Goal: Information Seeking & Learning: Compare options

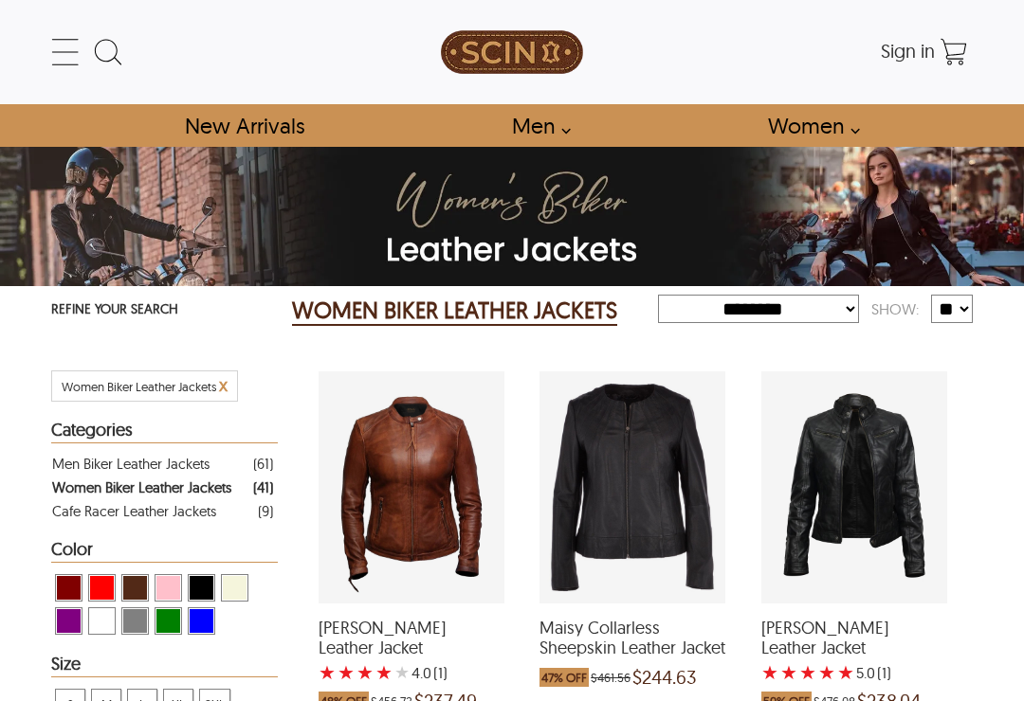
select select "********"
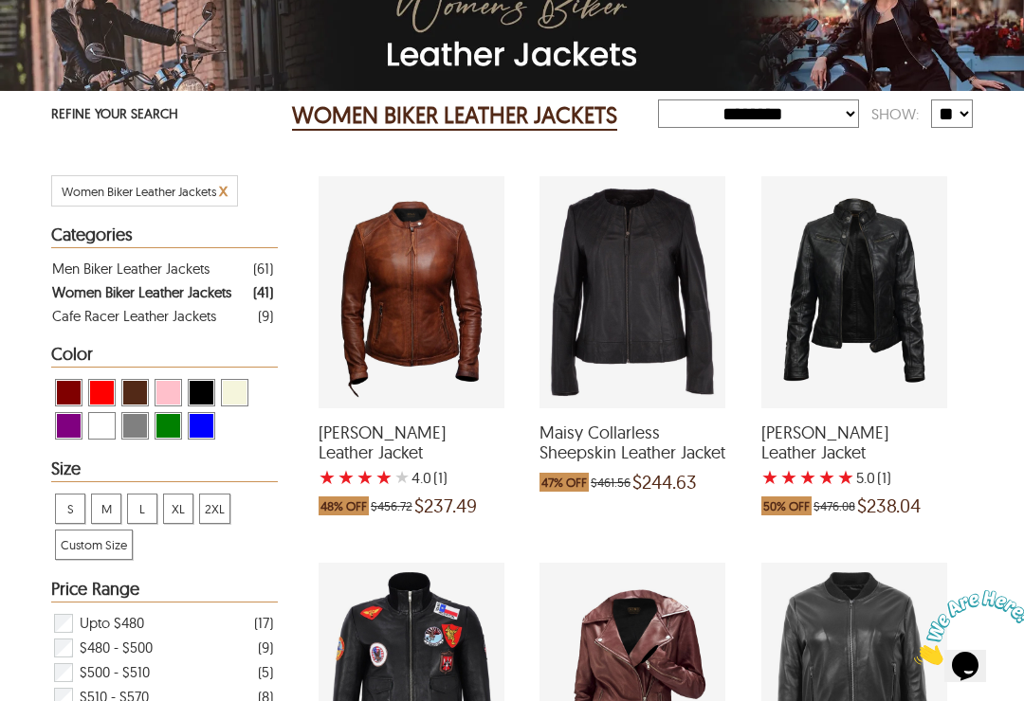
scroll to position [259, 0]
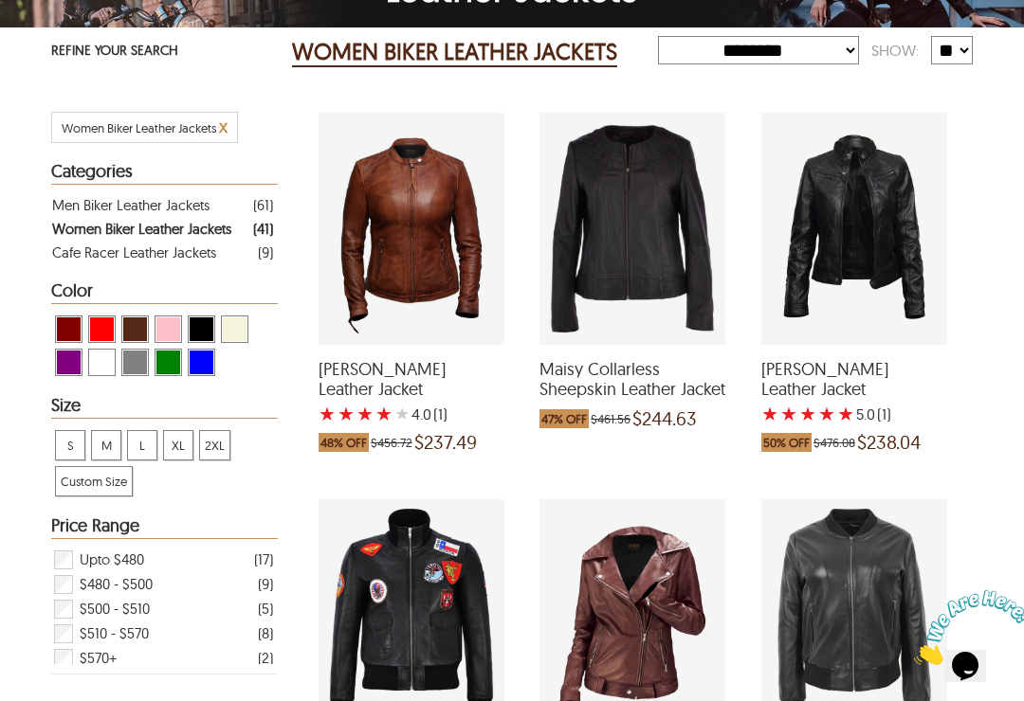
click at [860, 400] on span "[PERSON_NAME] Leather Jacket" at bounding box center [854, 379] width 186 height 41
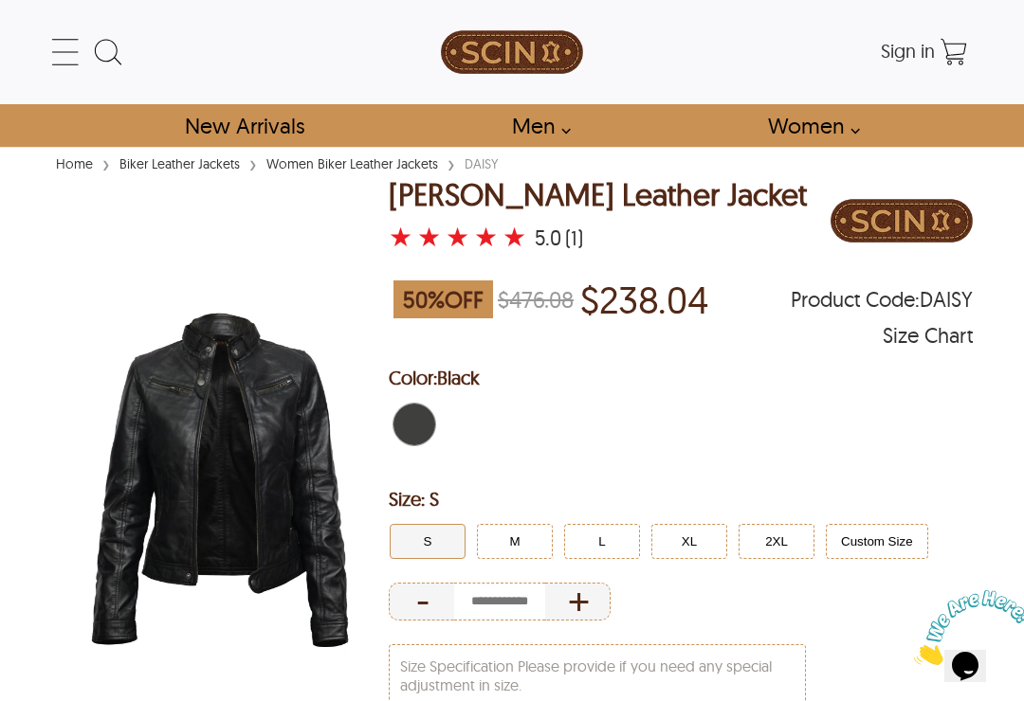
select select "********"
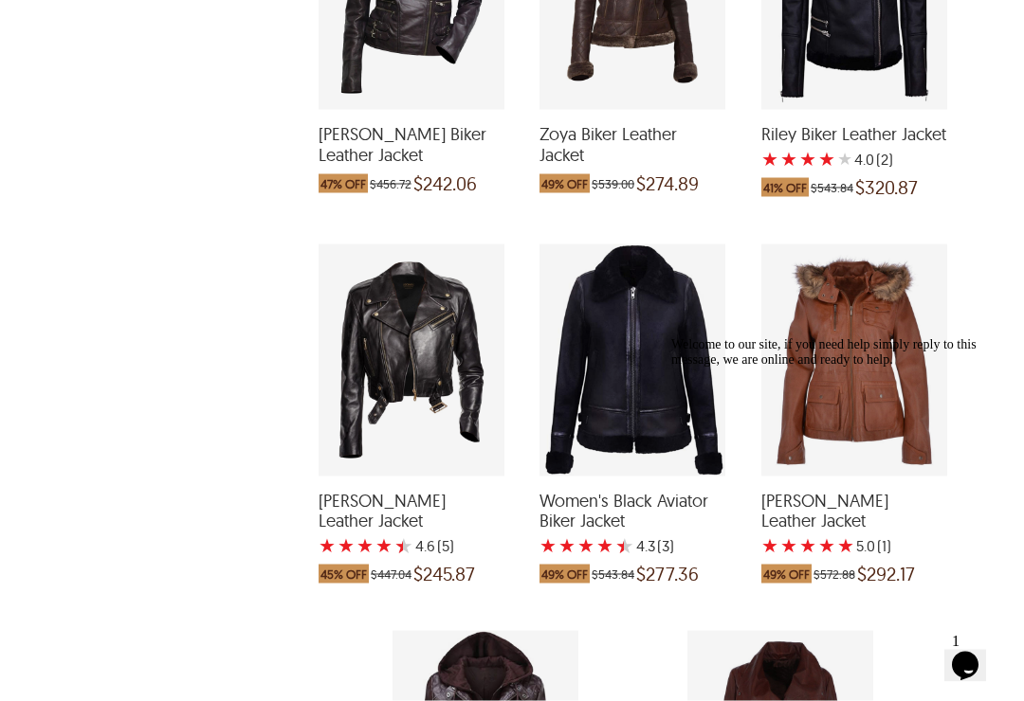
scroll to position [3660, 0]
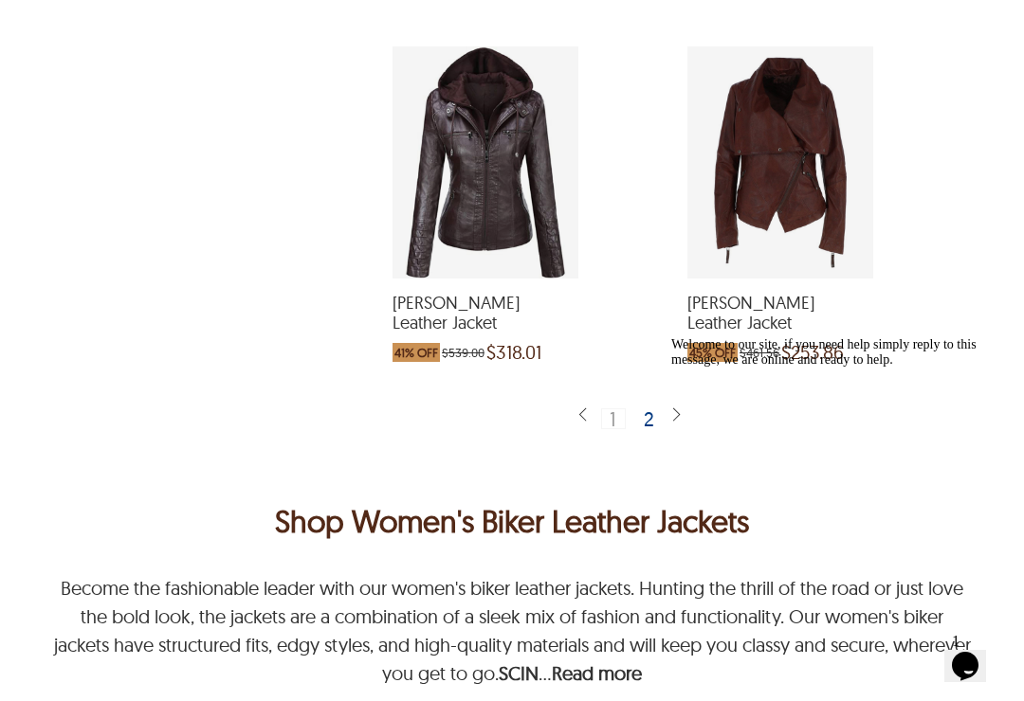
click at [656, 428] on div "2" at bounding box center [649, 419] width 27 height 19
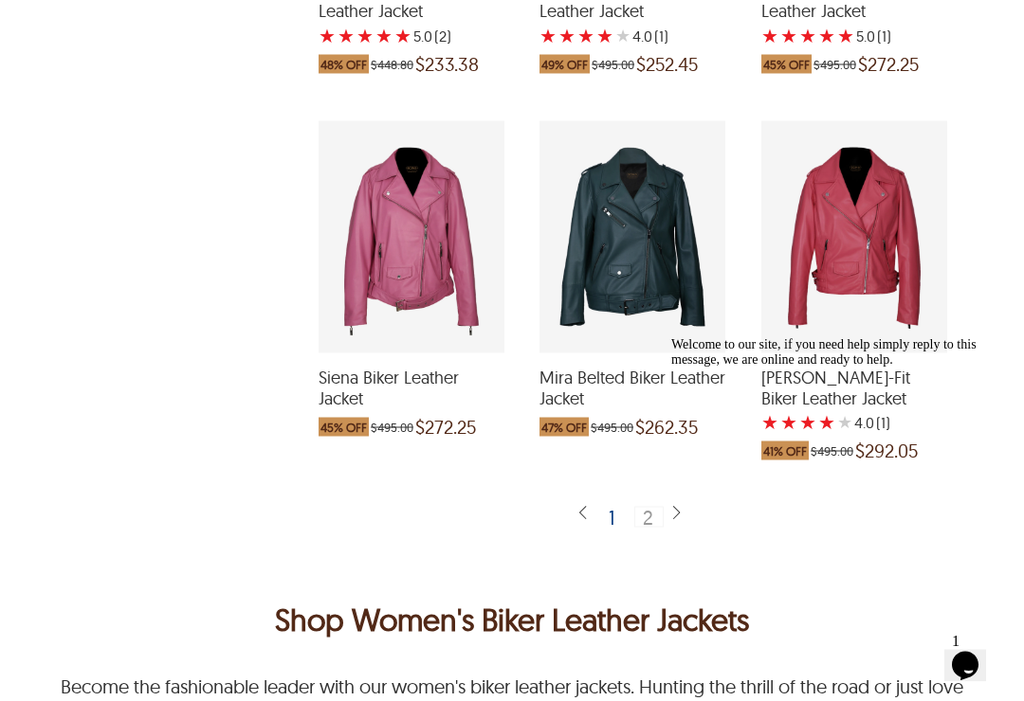
scroll to position [1068, 0]
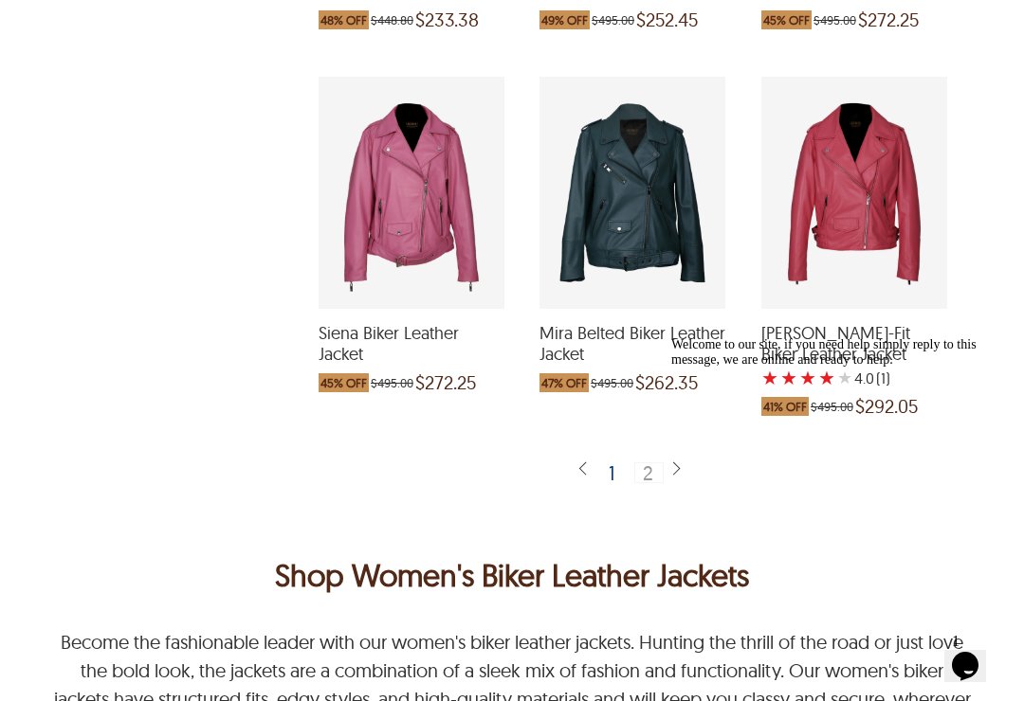
click at [617, 482] on div "1" at bounding box center [612, 473] width 23 height 19
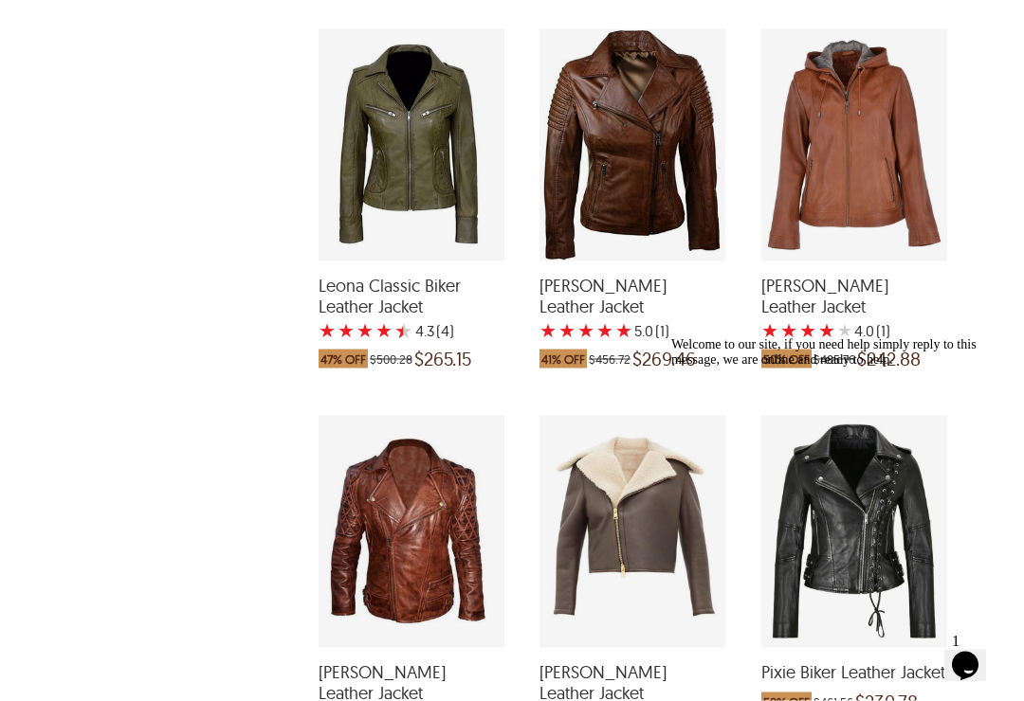
scroll to position [1119, 0]
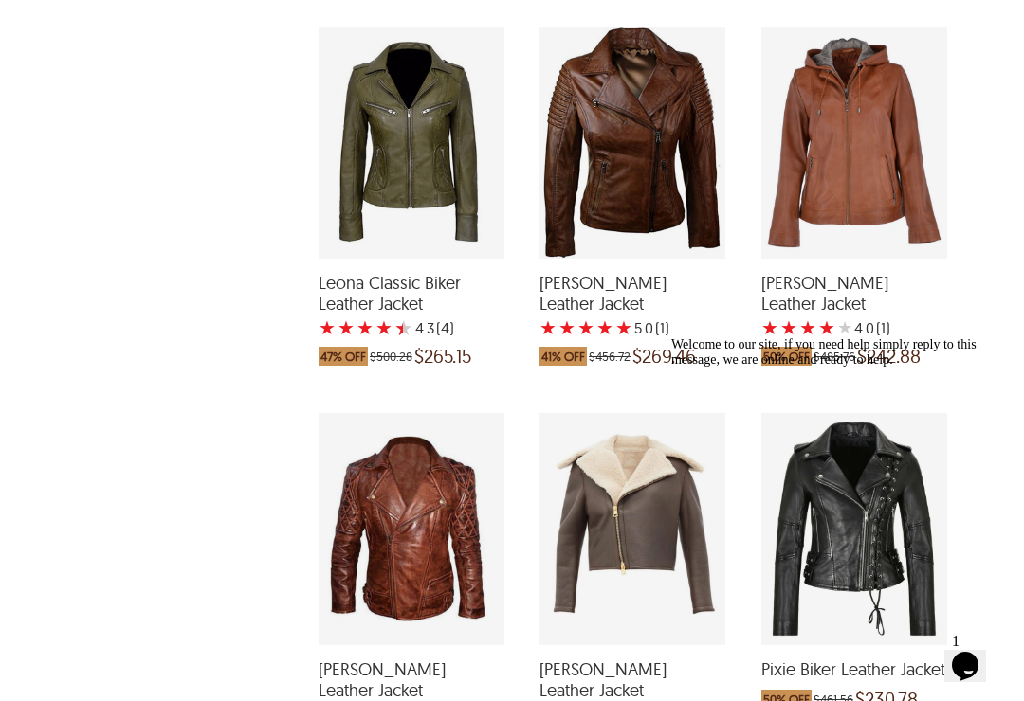
click at [828, 314] on span "[PERSON_NAME] Leather Jacket" at bounding box center [854, 293] width 186 height 41
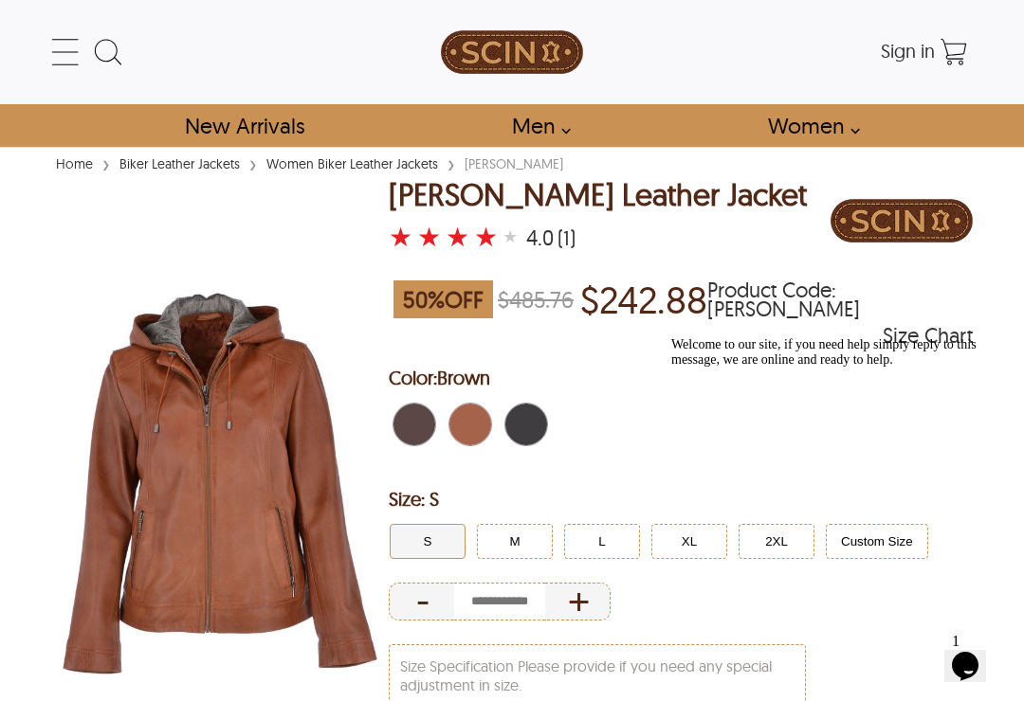
scroll to position [29, 0]
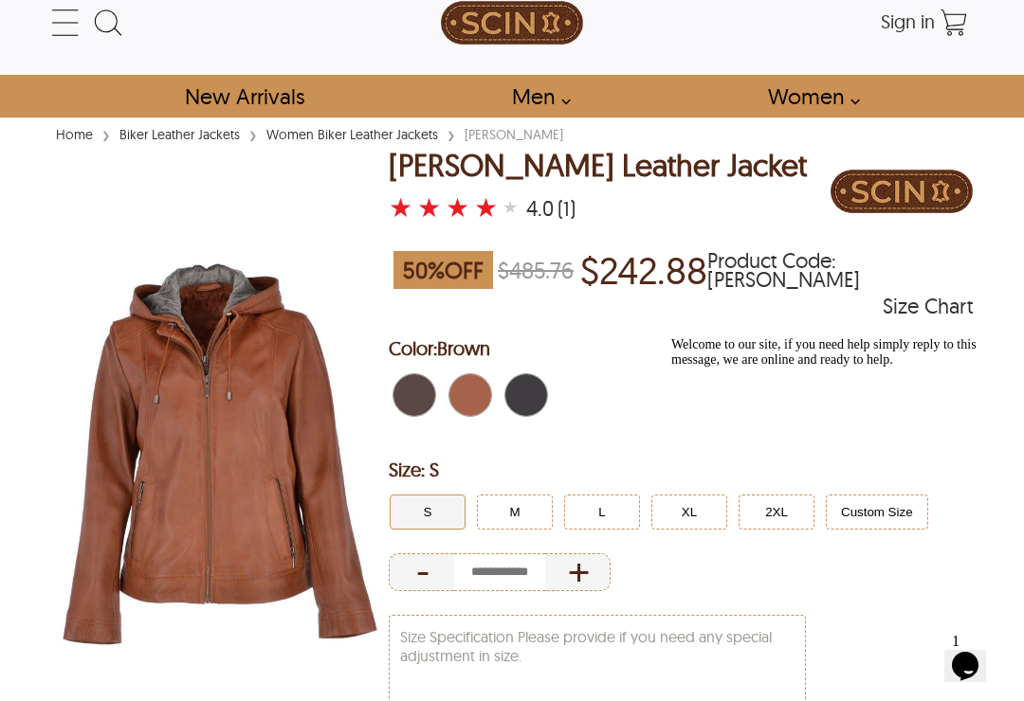
click at [420, 401] on span "Dark Brown" at bounding box center [420, 395] width 12 height 42
click at [414, 394] on span "Dark Brown" at bounding box center [420, 395] width 12 height 42
click at [475, 401] on span "Brown" at bounding box center [476, 395] width 12 height 42
click at [534, 391] on span "Black" at bounding box center [532, 395] width 12 height 42
click at [410, 394] on span "Dark Brown" at bounding box center [403, 395] width 21 height 42
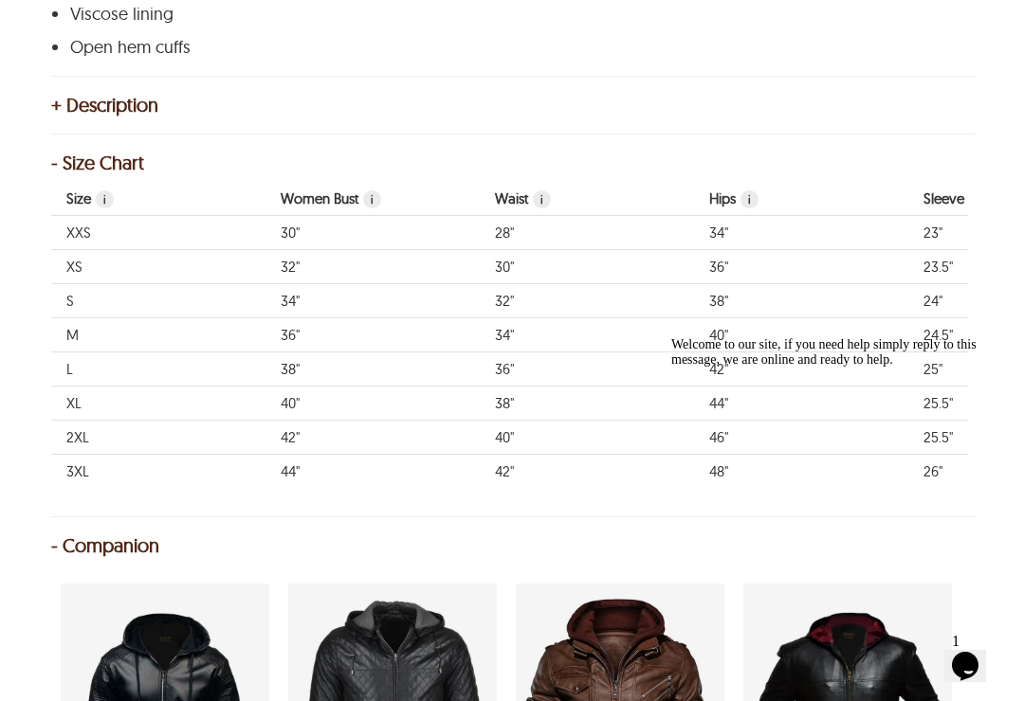
scroll to position [941, 0]
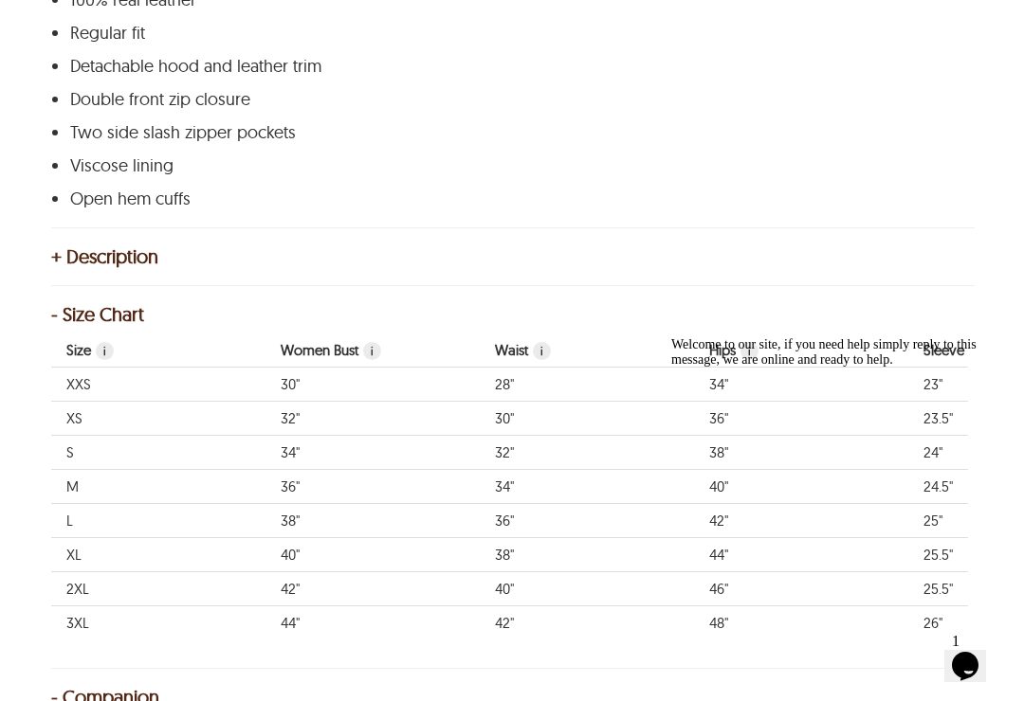
click at [65, 257] on div "+ Description" at bounding box center [511, 256] width 921 height 19
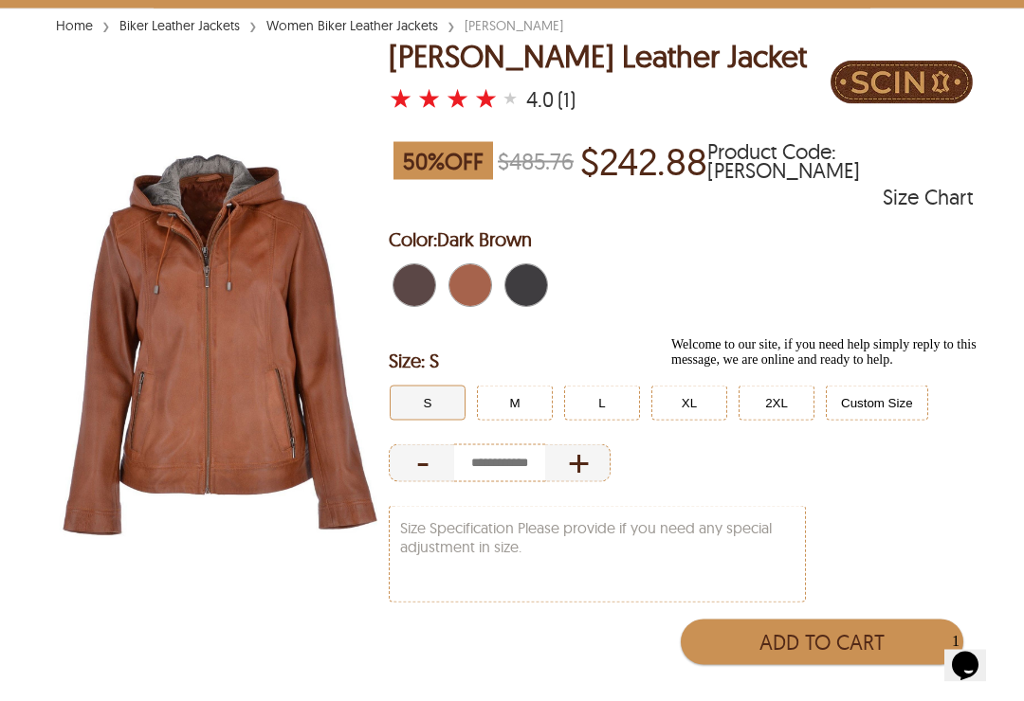
scroll to position [23, 0]
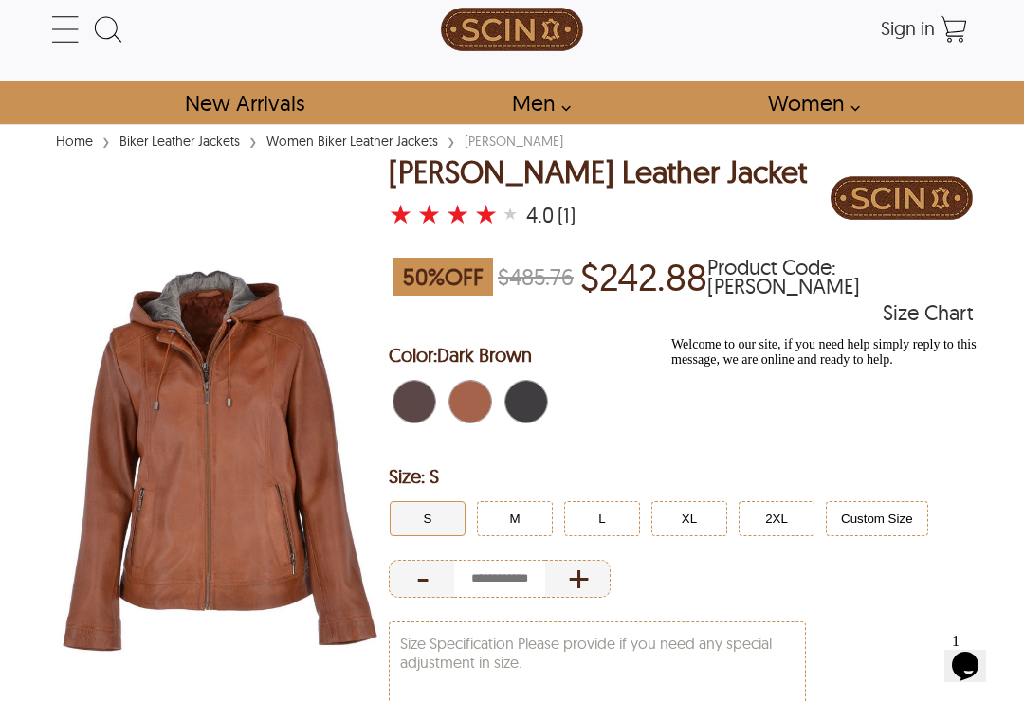
click at [410, 399] on span "Dark Brown" at bounding box center [403, 402] width 21 height 42
click at [426, 399] on span "Dark Brown" at bounding box center [420, 402] width 12 height 42
click at [425, 398] on span "Dark Brown" at bounding box center [420, 402] width 12 height 42
click at [429, 413] on span "Dark Brown" at bounding box center [431, 402] width 9 height 42
click at [428, 413] on span "Dark Brown" at bounding box center [431, 402] width 9 height 42
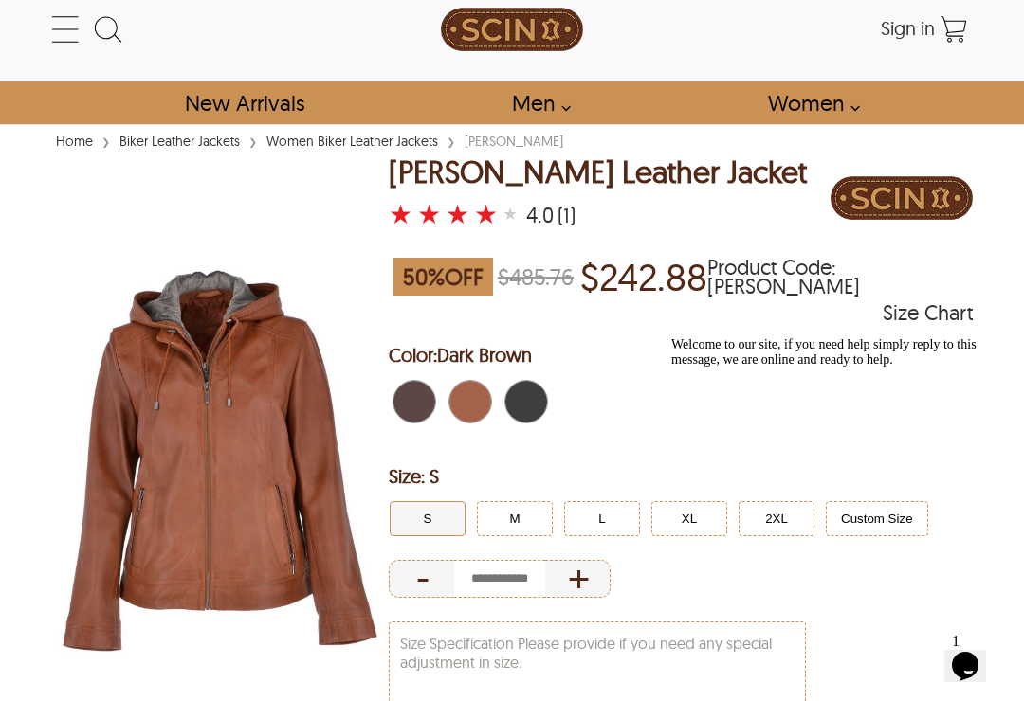
click at [432, 402] on span "Dark Brown" at bounding box center [431, 402] width 9 height 42
click at [432, 401] on span "Dark Brown" at bounding box center [431, 402] width 9 height 42
click at [546, 387] on span "Black" at bounding box center [542, 402] width 9 height 42
click at [552, 393] on li at bounding box center [529, 404] width 56 height 46
click at [538, 410] on span "Black" at bounding box center [542, 402] width 9 height 42
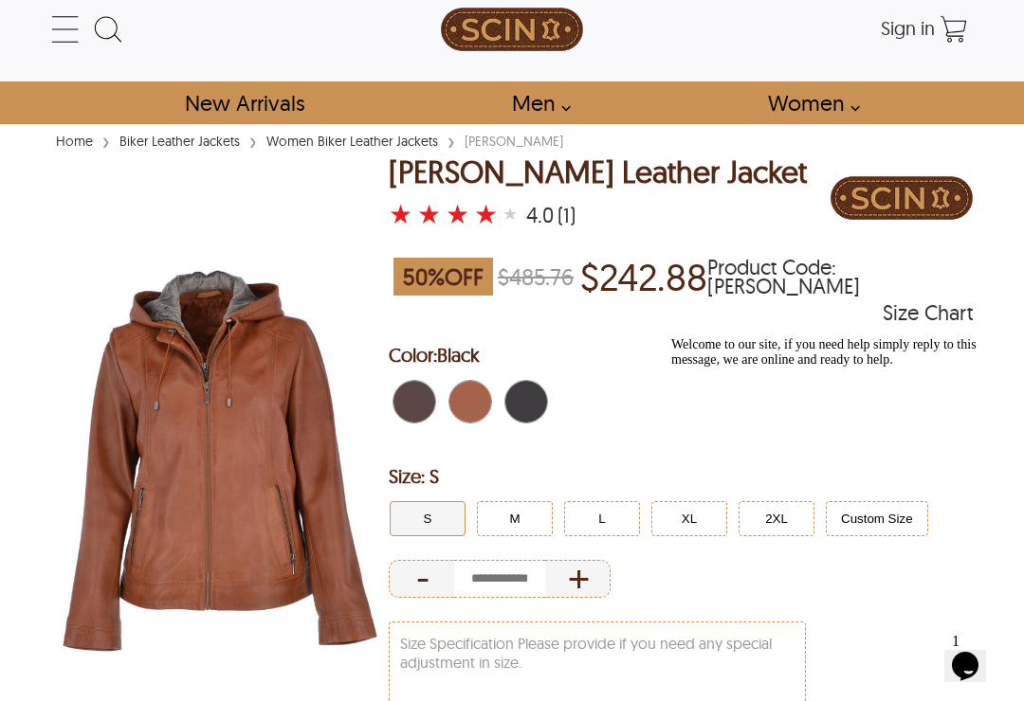
click at [537, 409] on span "Black" at bounding box center [532, 402] width 12 height 42
click at [537, 415] on span "Black" at bounding box center [532, 402] width 12 height 42
click at [536, 414] on span "Black" at bounding box center [532, 402] width 12 height 42
click at [531, 410] on span "Black" at bounding box center [532, 402] width 12 height 42
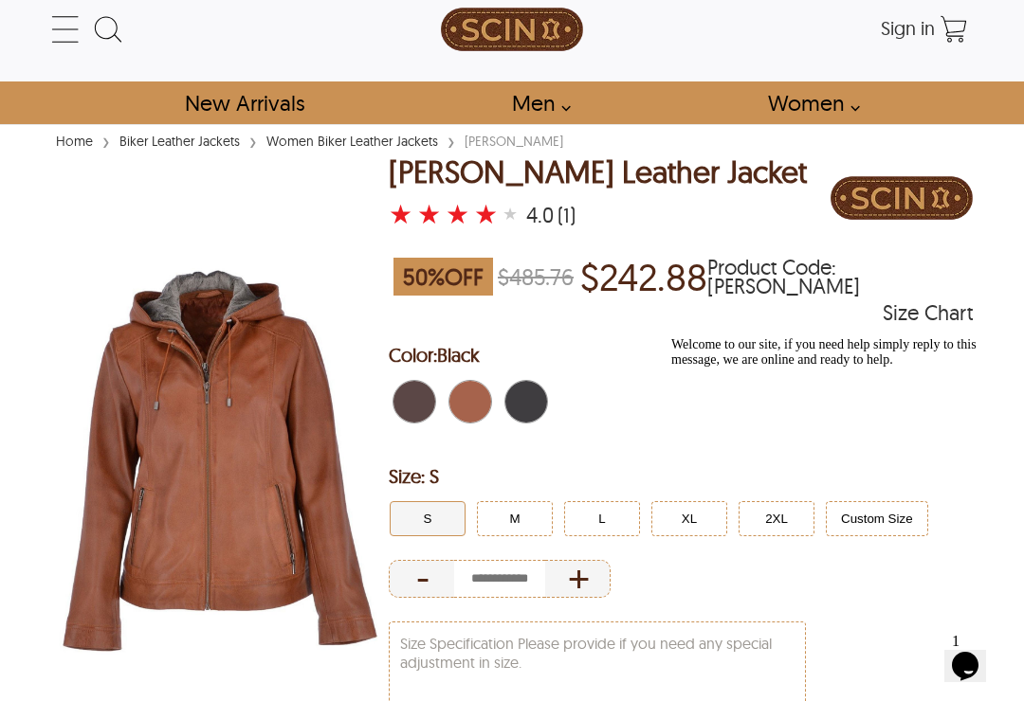
click at [528, 417] on span "Black" at bounding box center [532, 402] width 12 height 42
click at [527, 417] on span "Black" at bounding box center [532, 402] width 12 height 42
click at [533, 408] on span "Black" at bounding box center [532, 402] width 12 height 42
click at [532, 408] on span "Black" at bounding box center [532, 402] width 12 height 42
click at [523, 512] on button "M" at bounding box center [515, 518] width 76 height 35
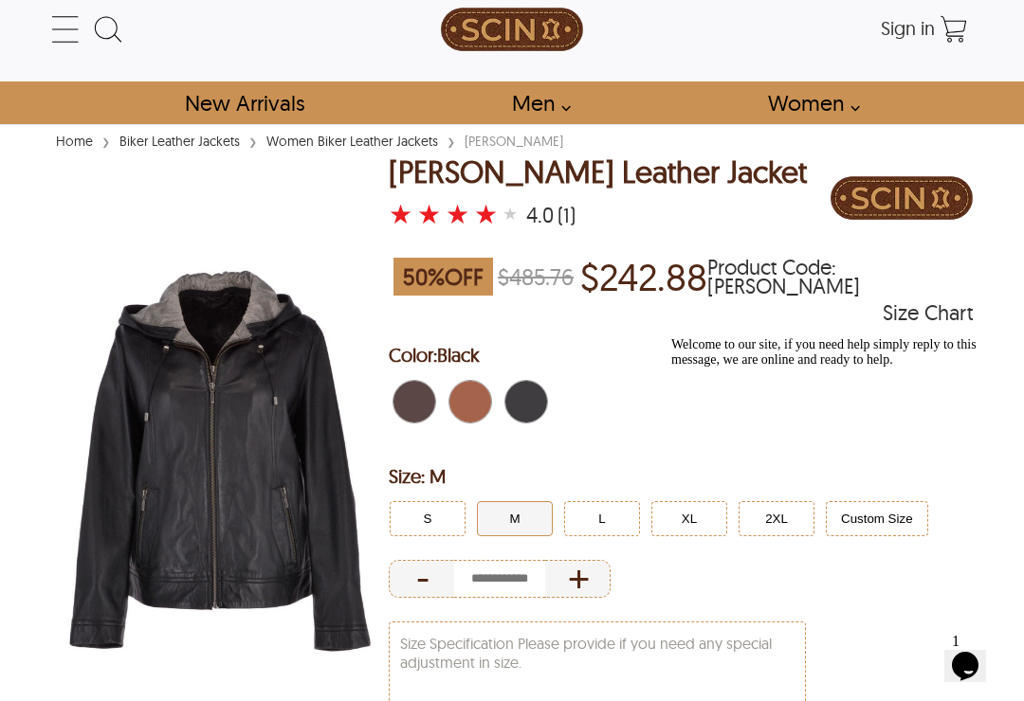
click at [535, 391] on span "Black" at bounding box center [532, 402] width 12 height 42
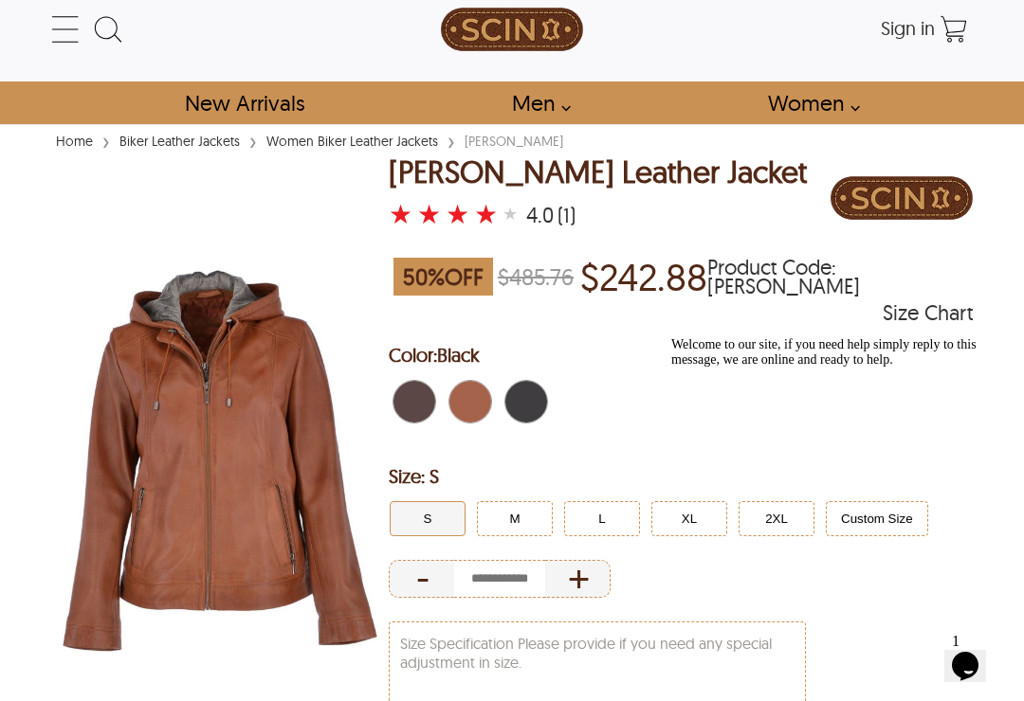
click at [533, 406] on span "Black" at bounding box center [532, 402] width 12 height 42
click at [548, 397] on div "Black" at bounding box center [526, 401] width 51 height 51
click at [625, 535] on button "L" at bounding box center [602, 518] width 76 height 35
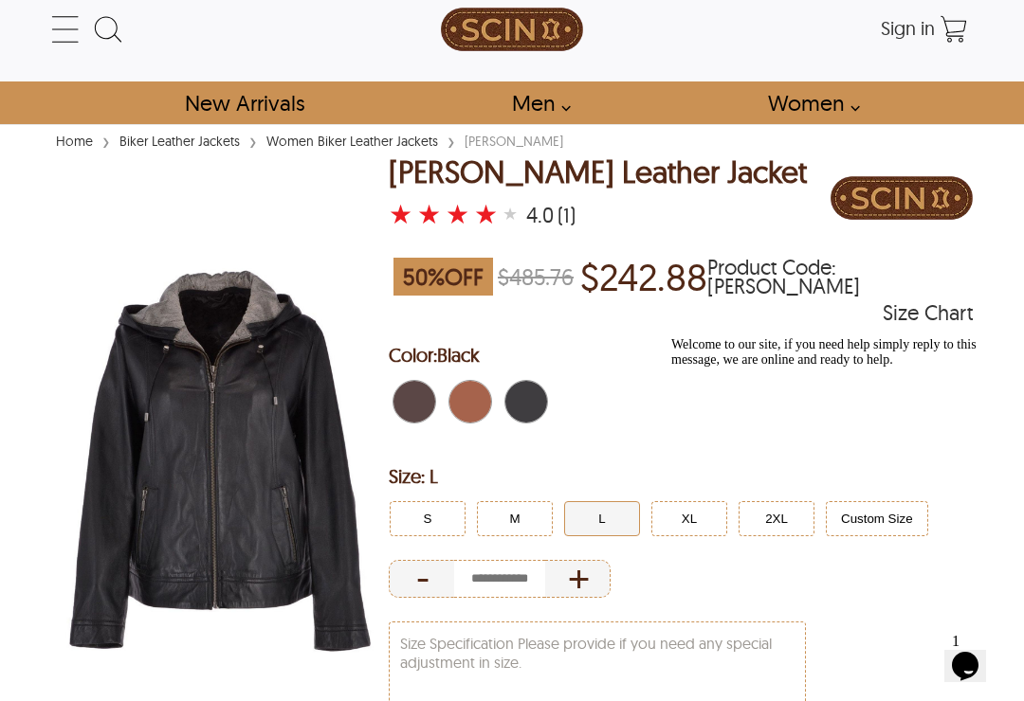
click at [419, 395] on span "Dark Brown" at bounding box center [420, 402] width 12 height 42
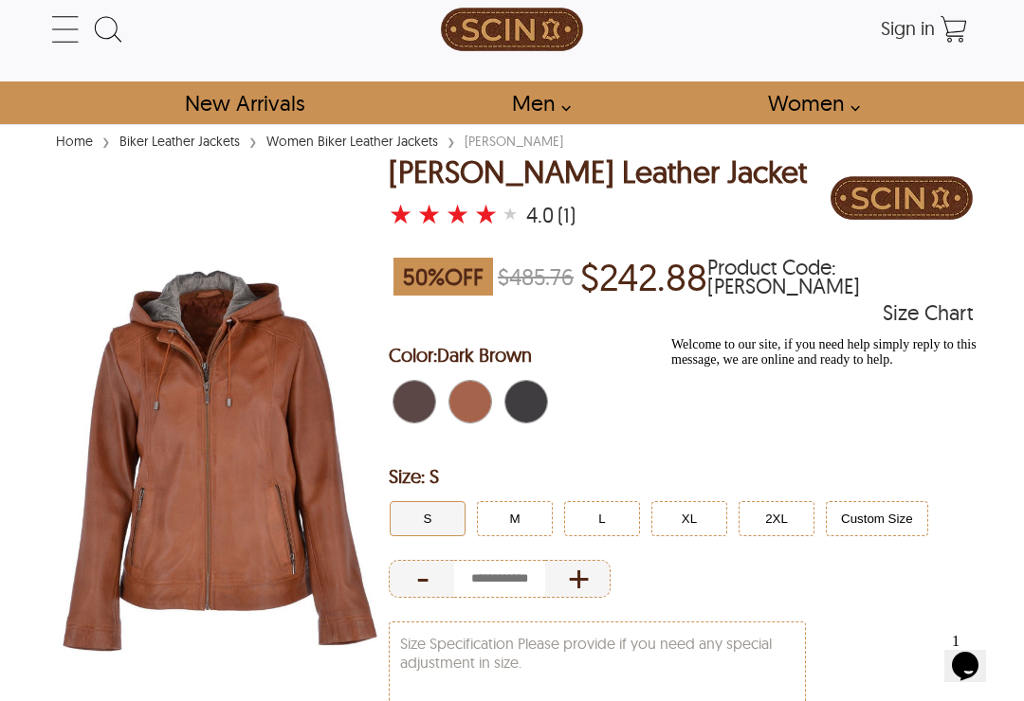
click at [408, 398] on span "Dark Brown" at bounding box center [403, 402] width 21 height 42
click at [469, 395] on span "Brown" at bounding box center [459, 402] width 21 height 42
click at [477, 391] on span "Brown" at bounding box center [476, 402] width 12 height 42
click at [532, 400] on span "Black" at bounding box center [532, 402] width 12 height 42
click at [686, 368] on div "Welcome to our site, if you need help simply reply to this message, we are onli…" at bounding box center [841, 352] width 341 height 30
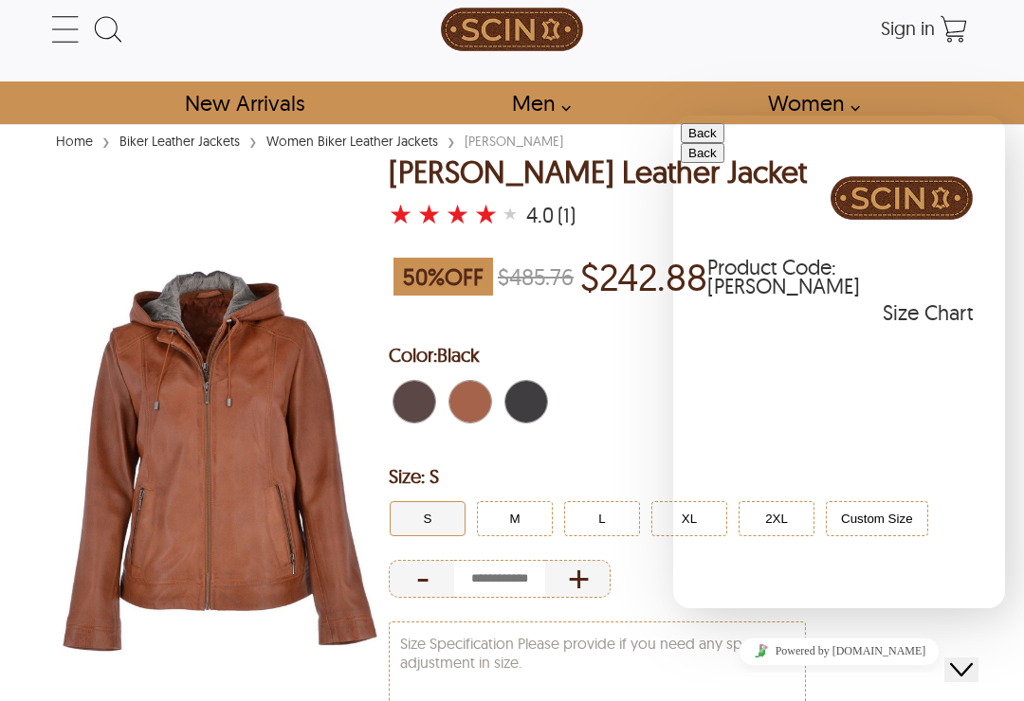
click at [661, 299] on p "$242.88" at bounding box center [643, 277] width 127 height 44
click at [717, 143] on button "Back" at bounding box center [703, 133] width 44 height 20
click at [971, 660] on icon "Close Chat This icon closes the chat window." at bounding box center [961, 670] width 23 height 23
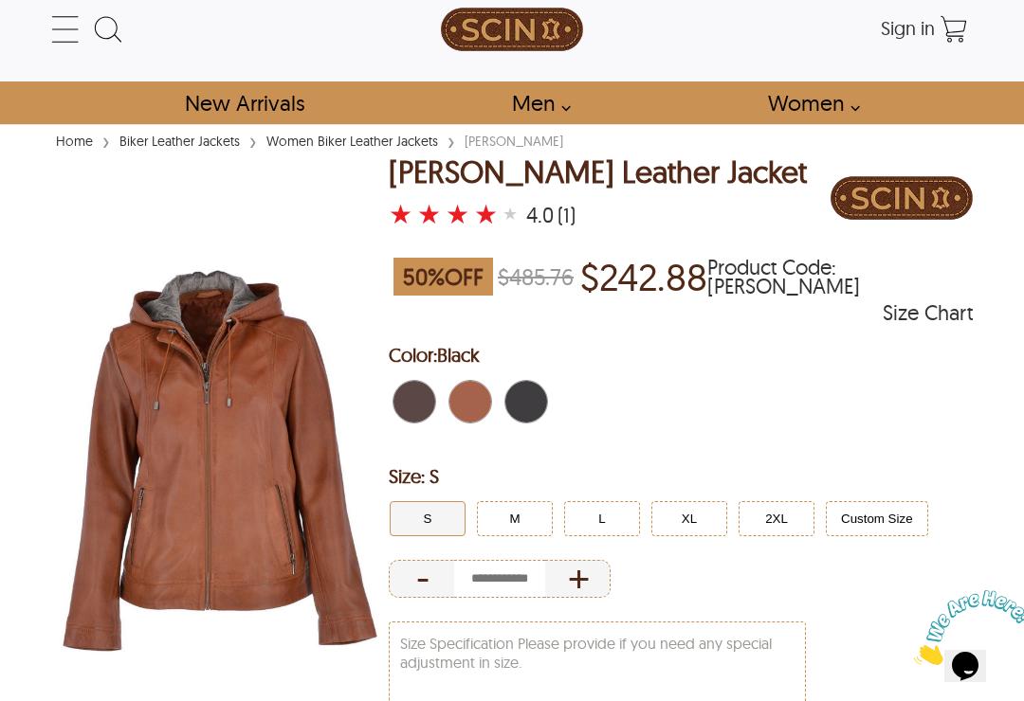
click at [509, 512] on button "M" at bounding box center [515, 518] width 76 height 35
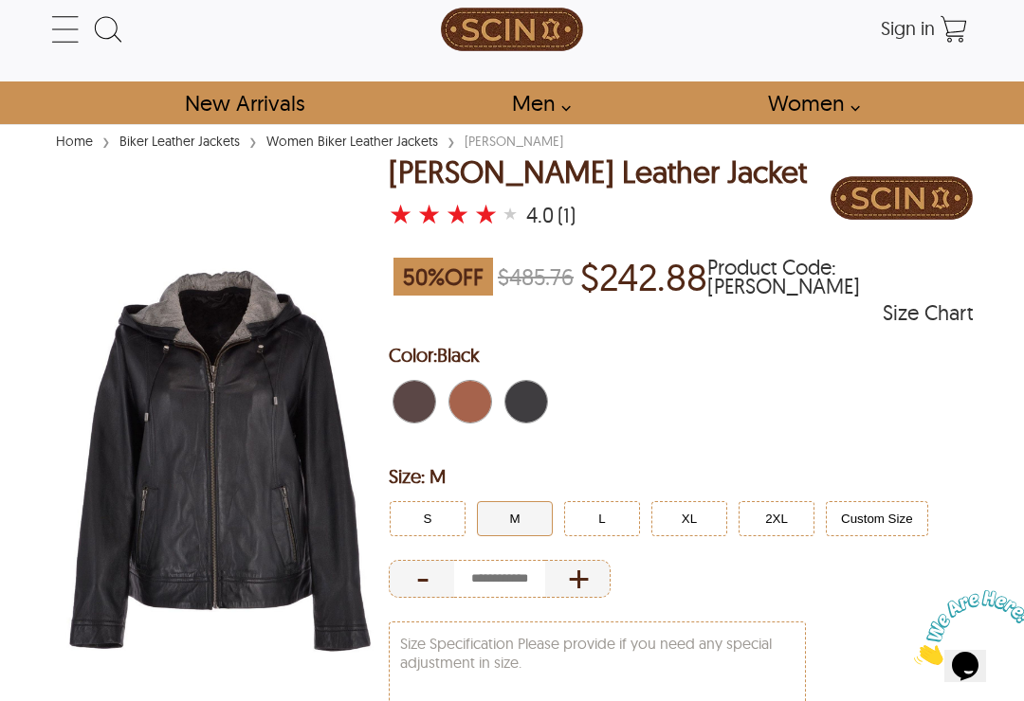
click at [410, 397] on span "Dark Brown" at bounding box center [403, 402] width 21 height 42
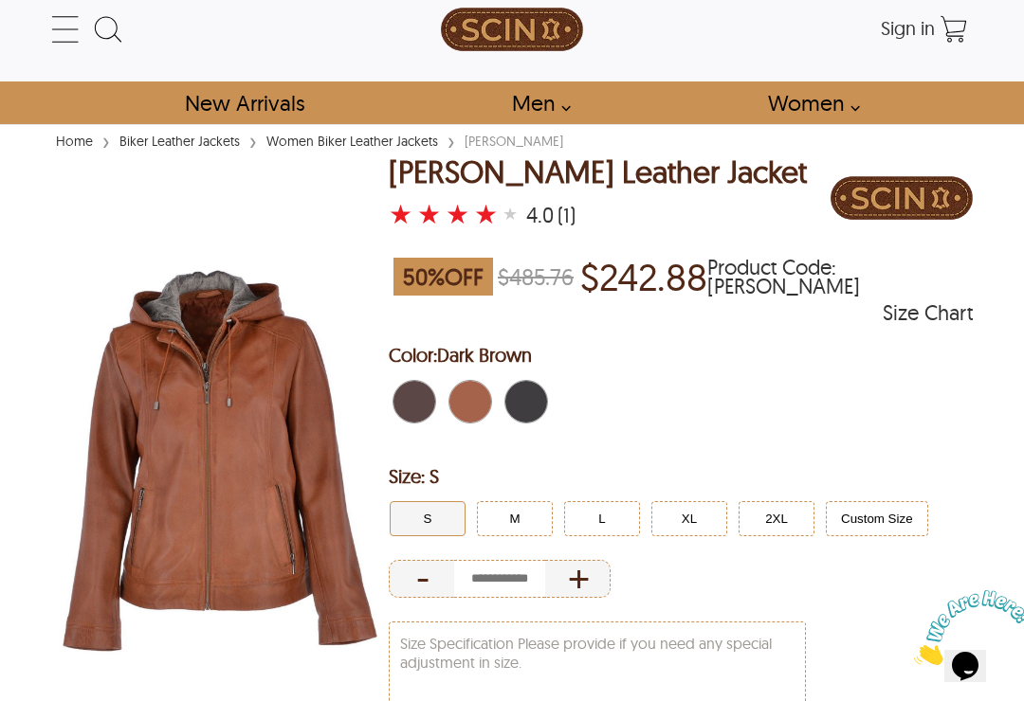
click at [422, 392] on span "Dark Brown" at bounding box center [420, 402] width 12 height 42
click at [523, 525] on button "M" at bounding box center [515, 518] width 76 height 35
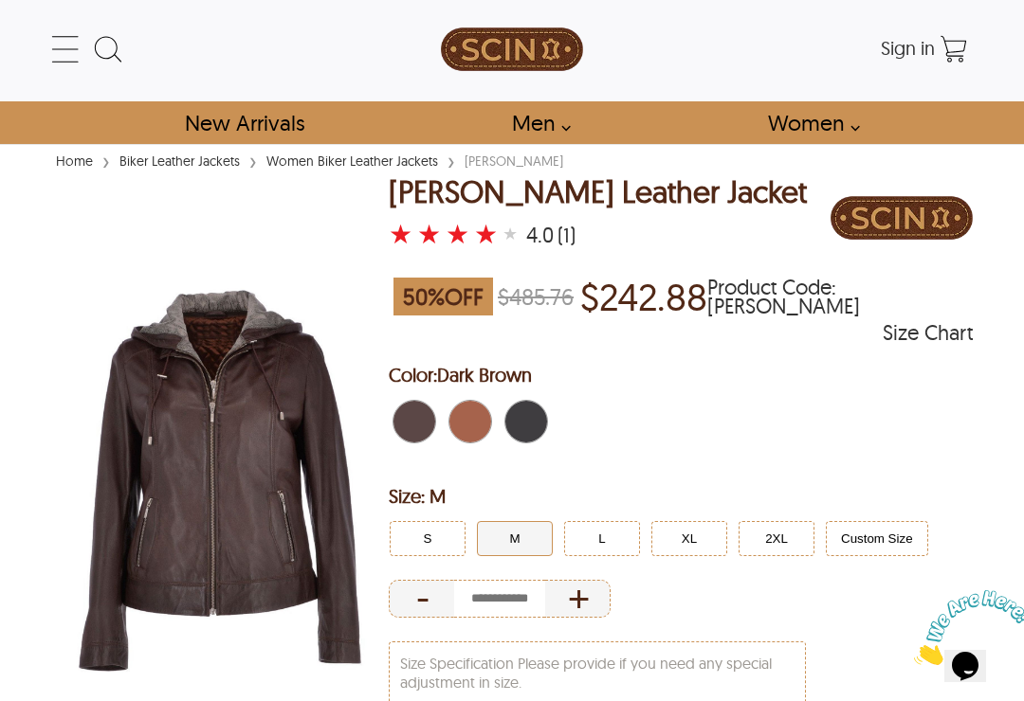
select select "********"
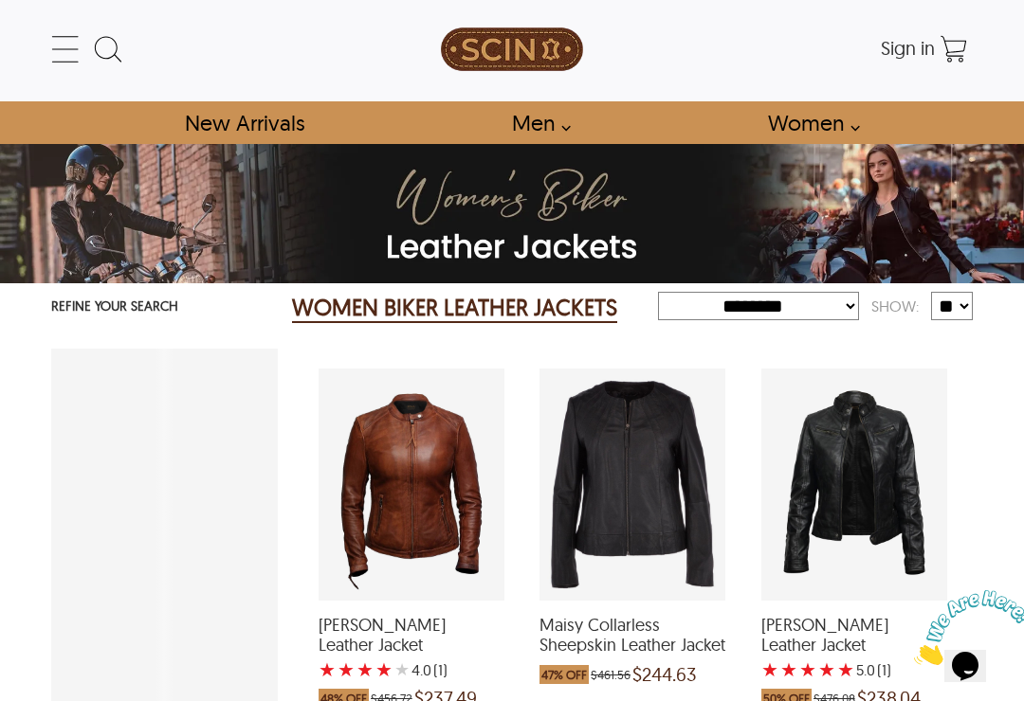
scroll to position [1148, 0]
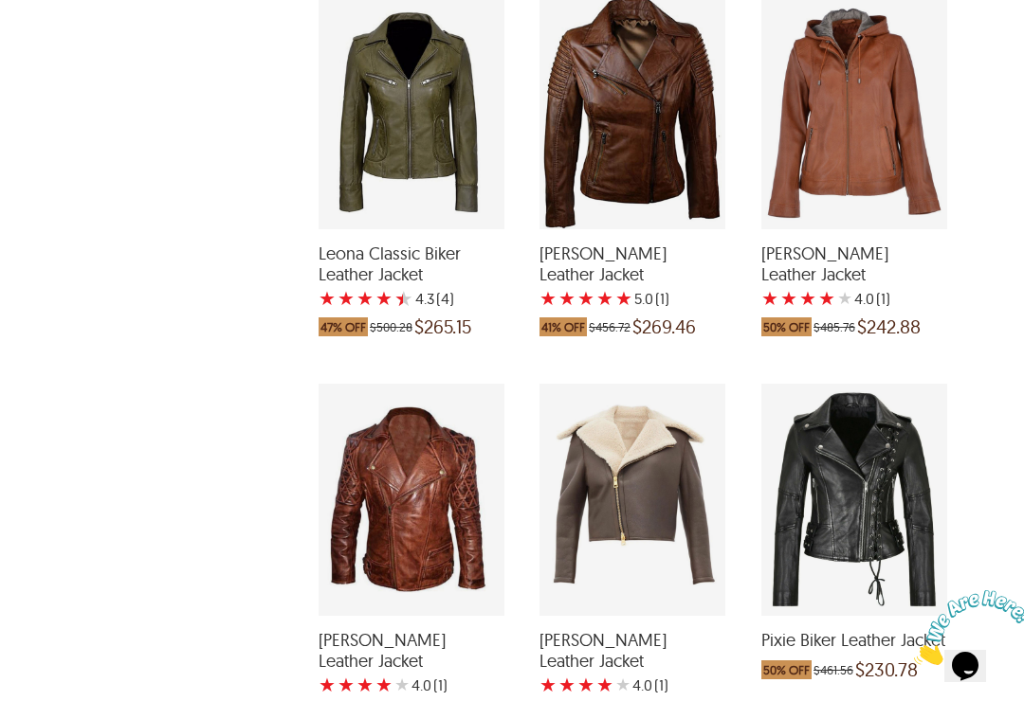
click at [646, 284] on span "[PERSON_NAME] Leather Jacket" at bounding box center [632, 264] width 186 height 41
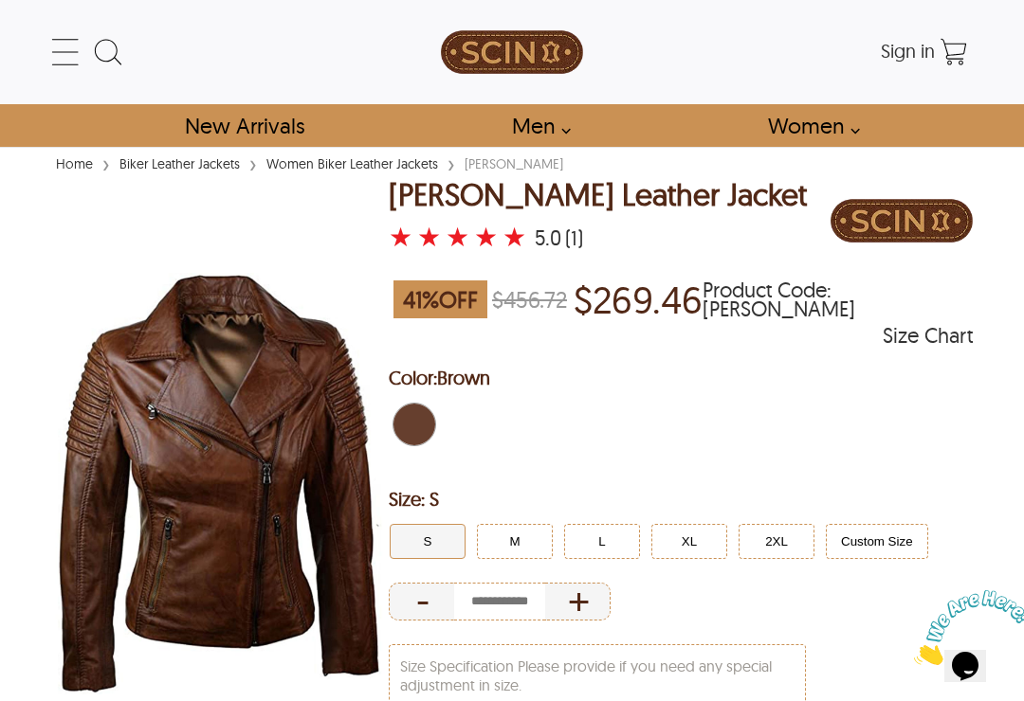
select select "********"
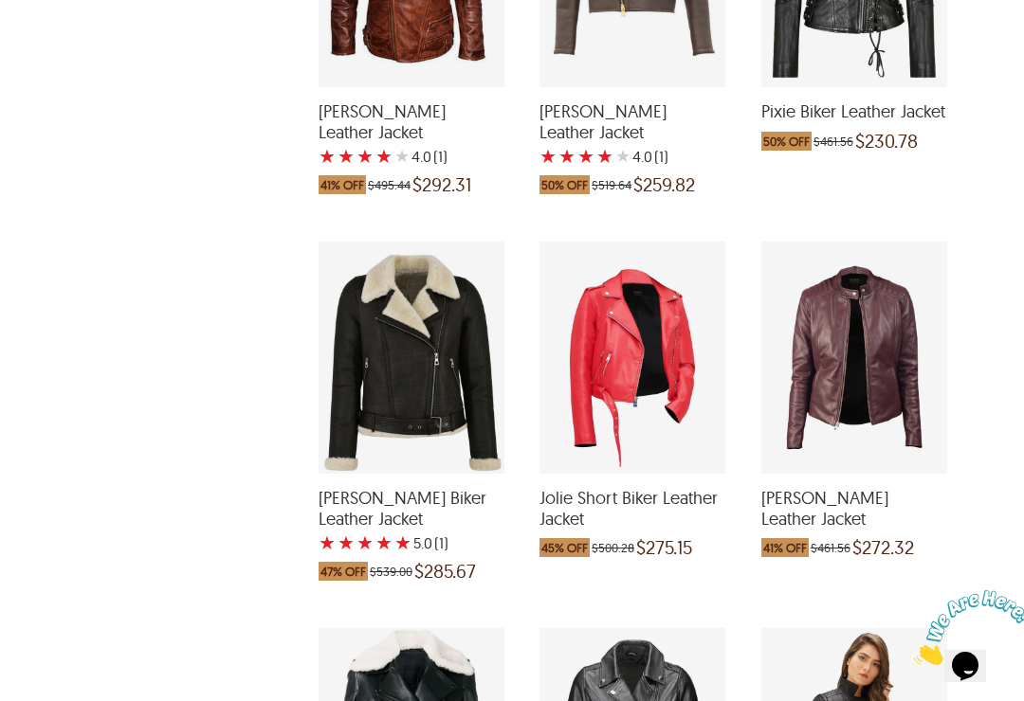
scroll to position [1740, 0]
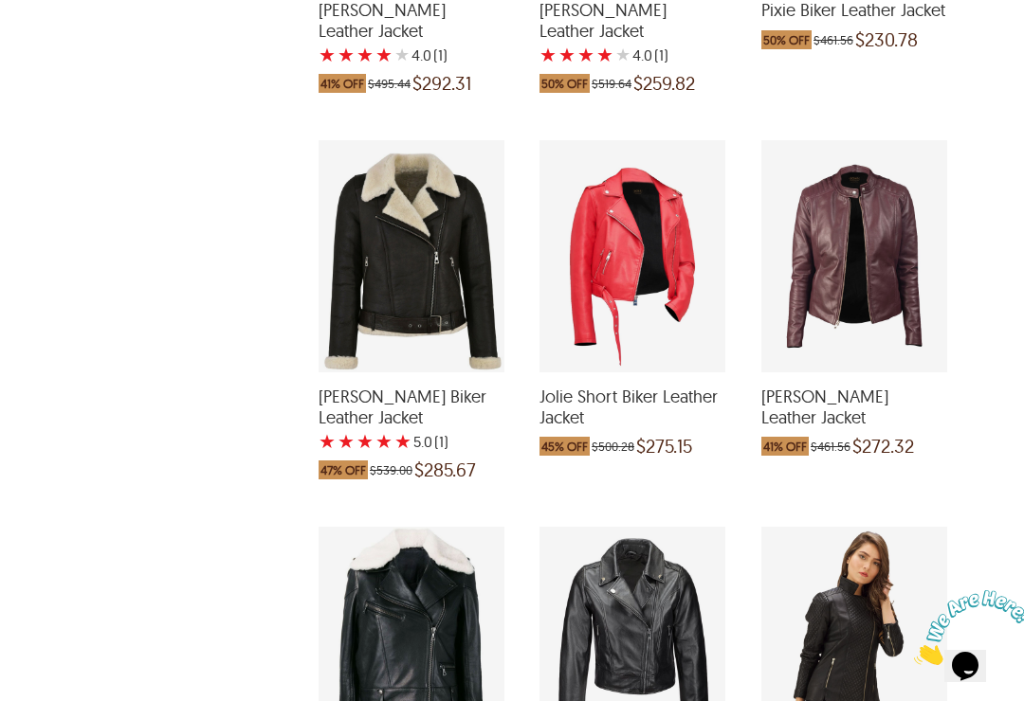
click at [850, 428] on span "[PERSON_NAME] Leather Jacket" at bounding box center [854, 407] width 186 height 41
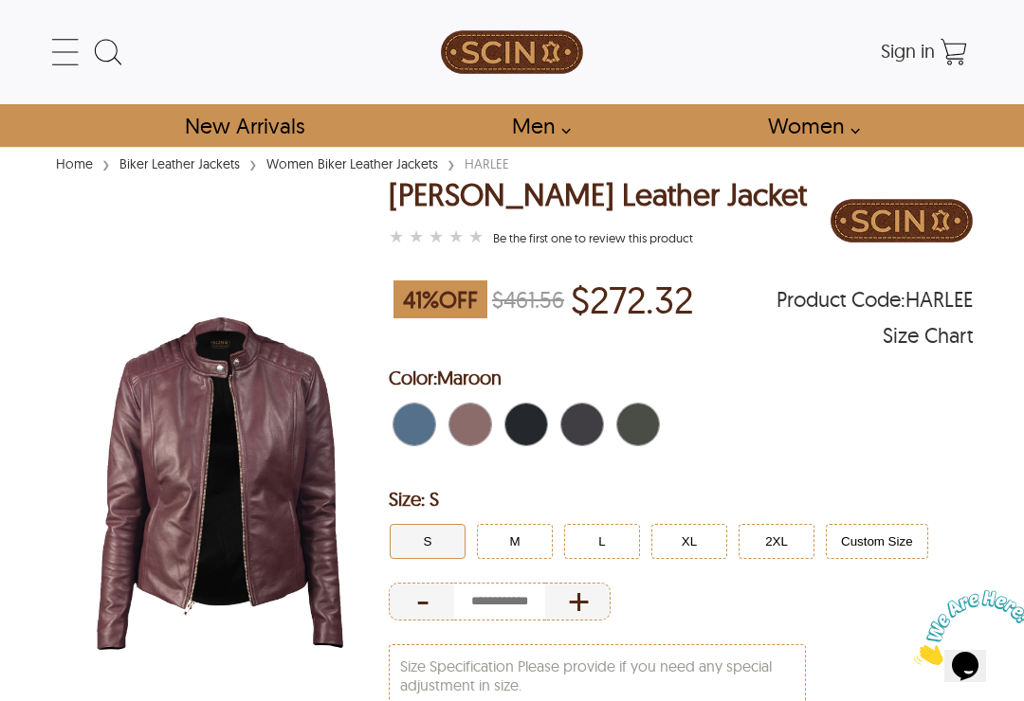
click at [424, 430] on span "Blue" at bounding box center [420, 425] width 12 height 42
click at [604, 549] on button "L" at bounding box center [602, 541] width 76 height 35
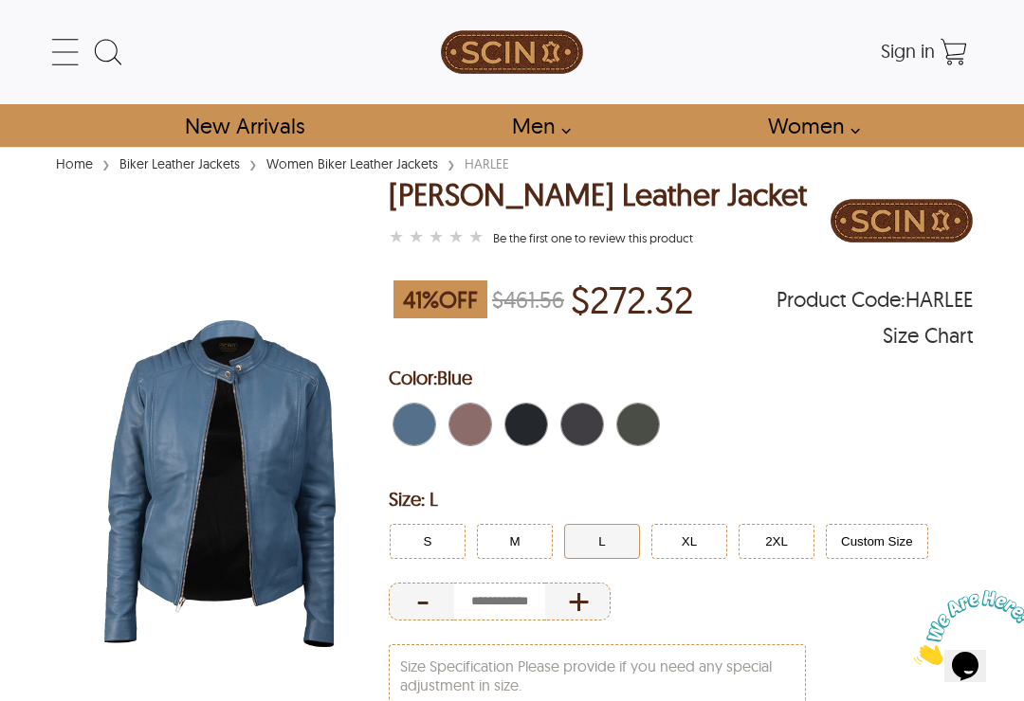
click at [469, 430] on span "Maroon" at bounding box center [459, 425] width 21 height 42
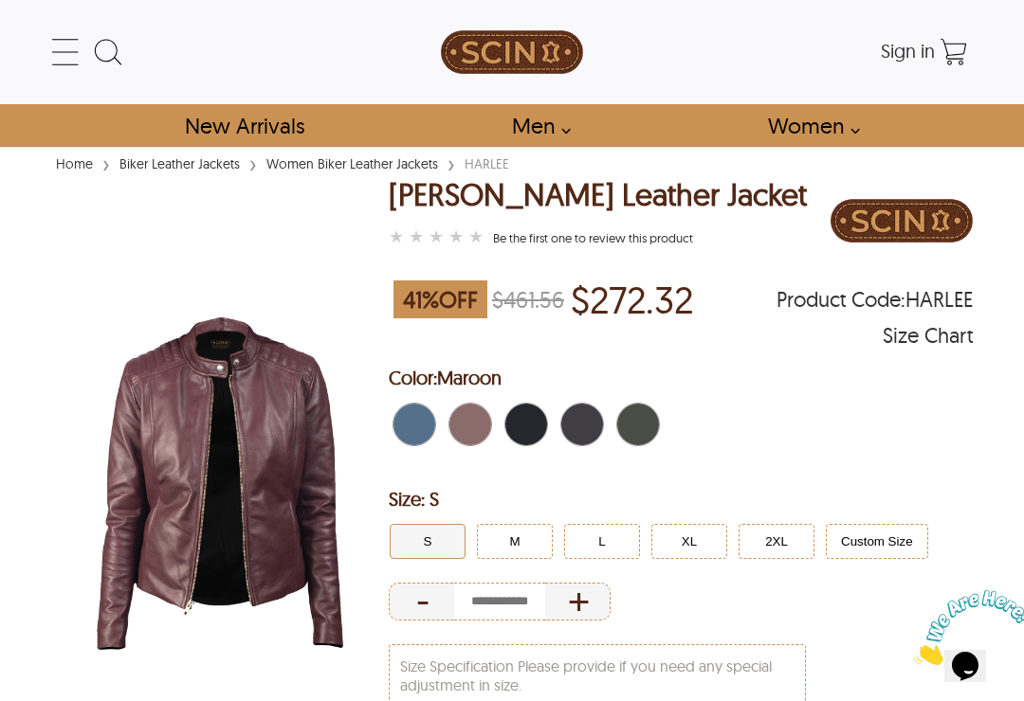
click at [535, 430] on span "Distressed Black" at bounding box center [532, 425] width 12 height 42
click at [713, 538] on button "XL" at bounding box center [689, 541] width 76 height 35
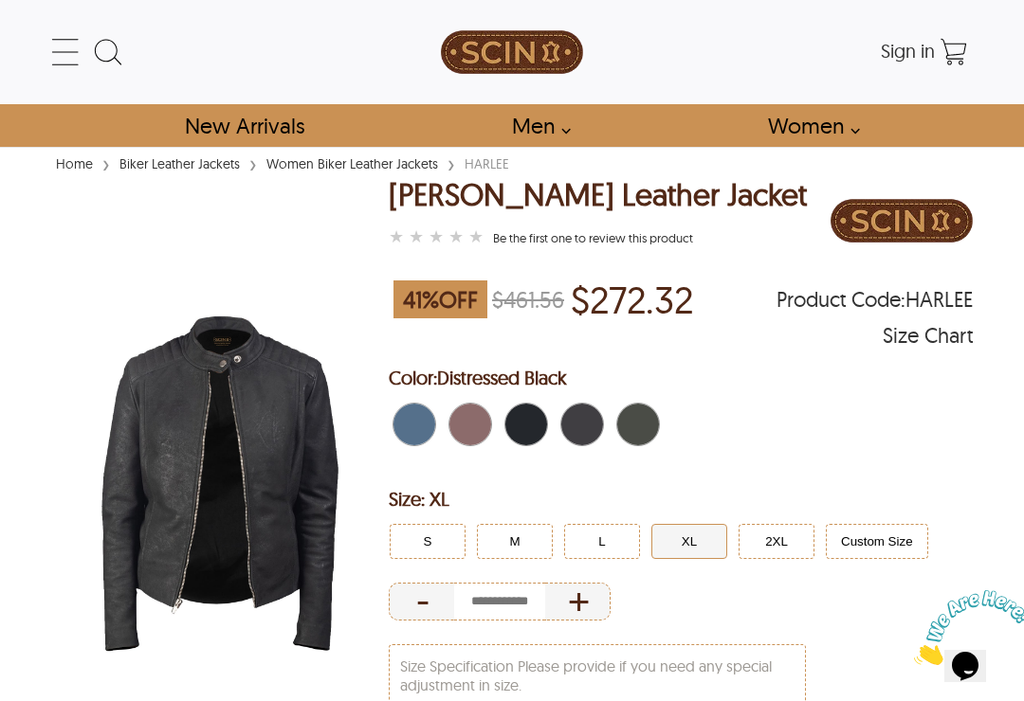
click at [592, 418] on span "Black" at bounding box center [588, 425] width 12 height 42
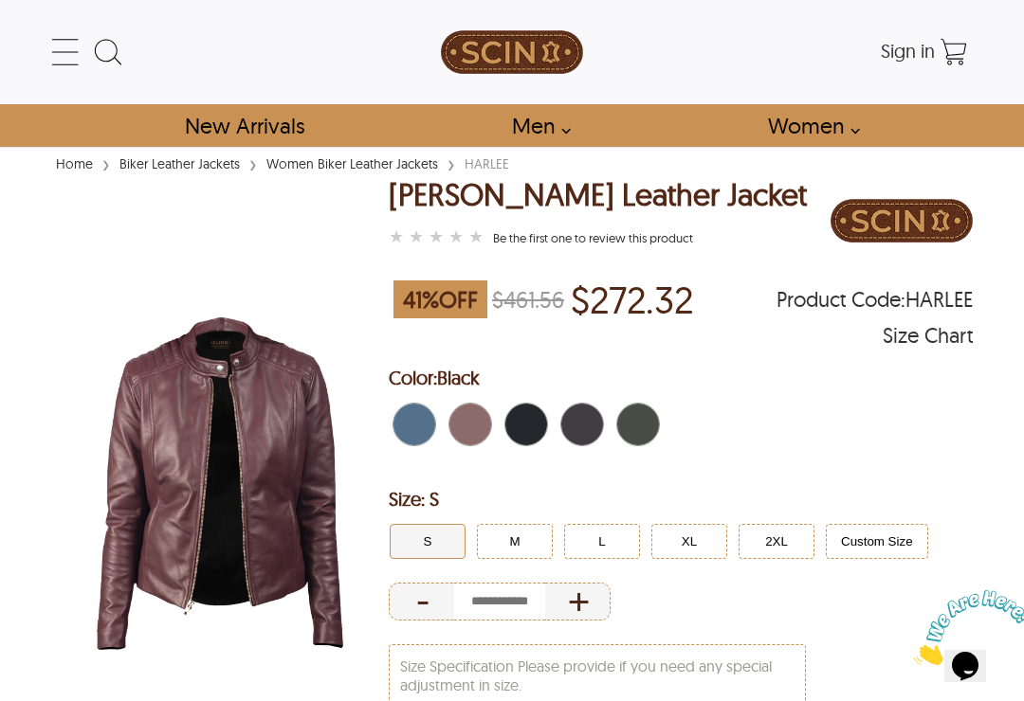
click at [653, 429] on span "Green \a" at bounding box center [654, 425] width 9 height 42
select select "********"
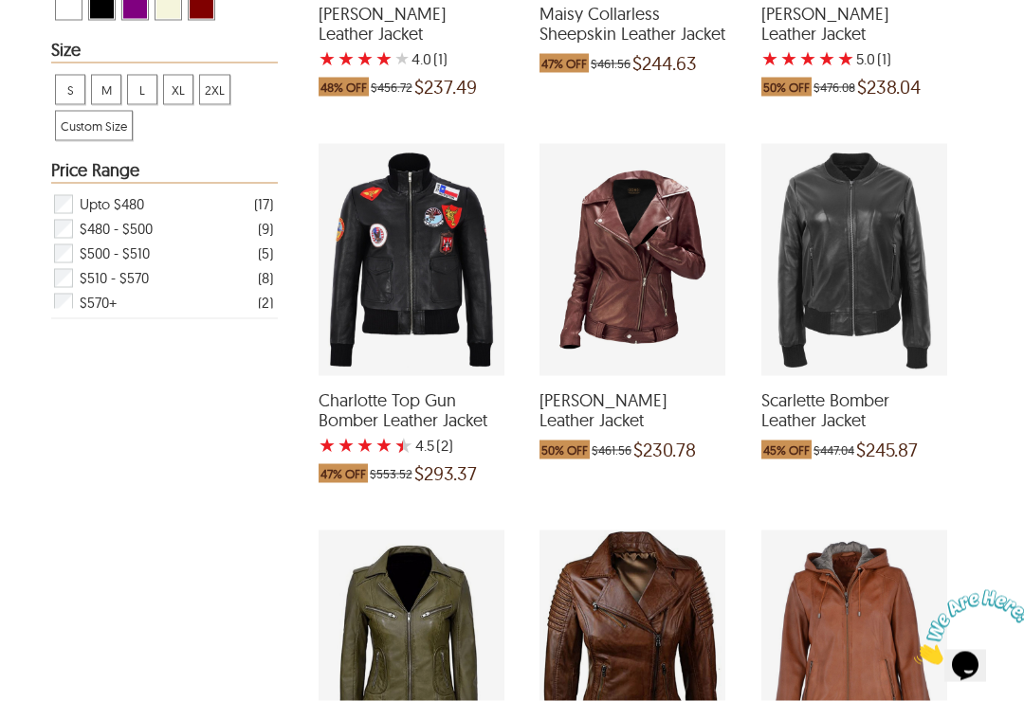
scroll to position [677, 0]
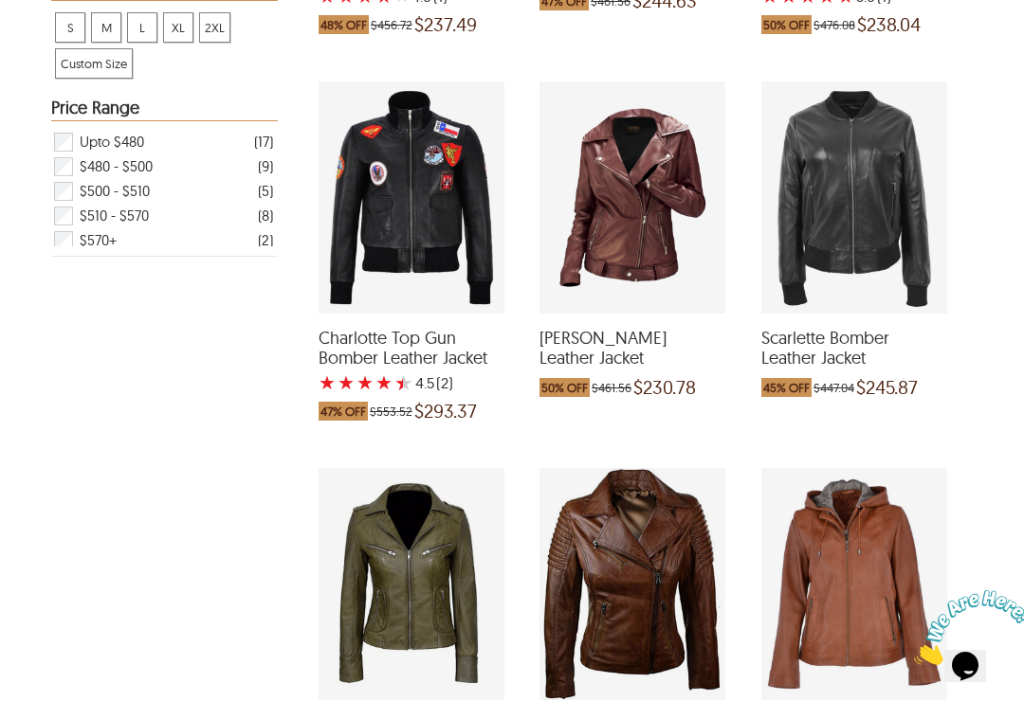
click at [829, 369] on span "Scarlette Bomber Leather Jacket" at bounding box center [854, 348] width 186 height 41
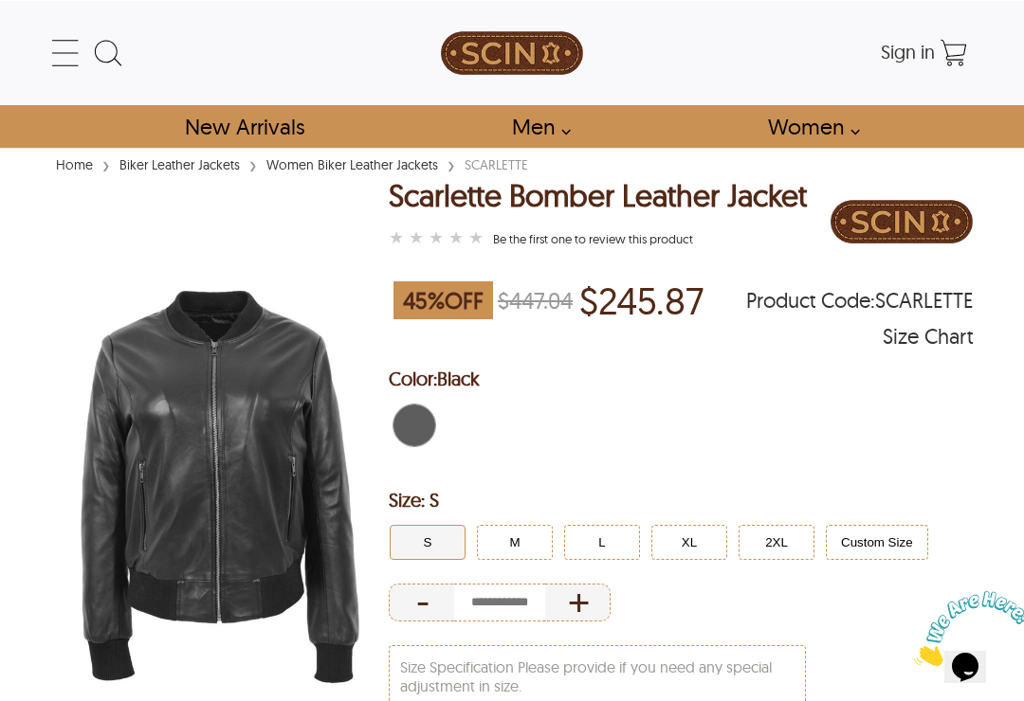
select select "********"
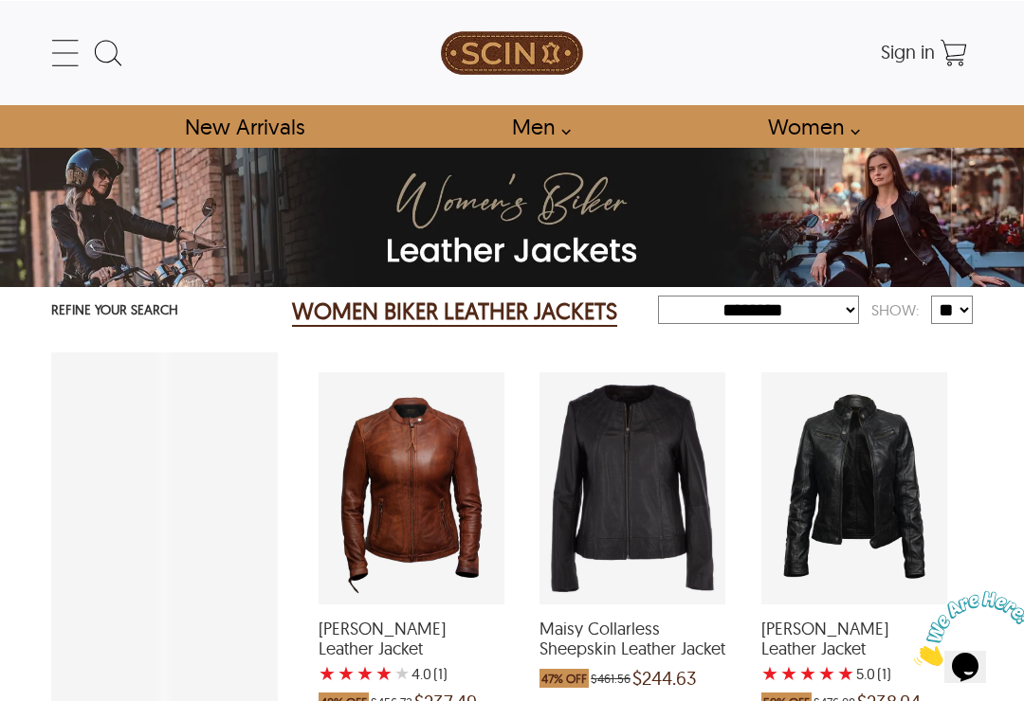
scroll to position [706, 0]
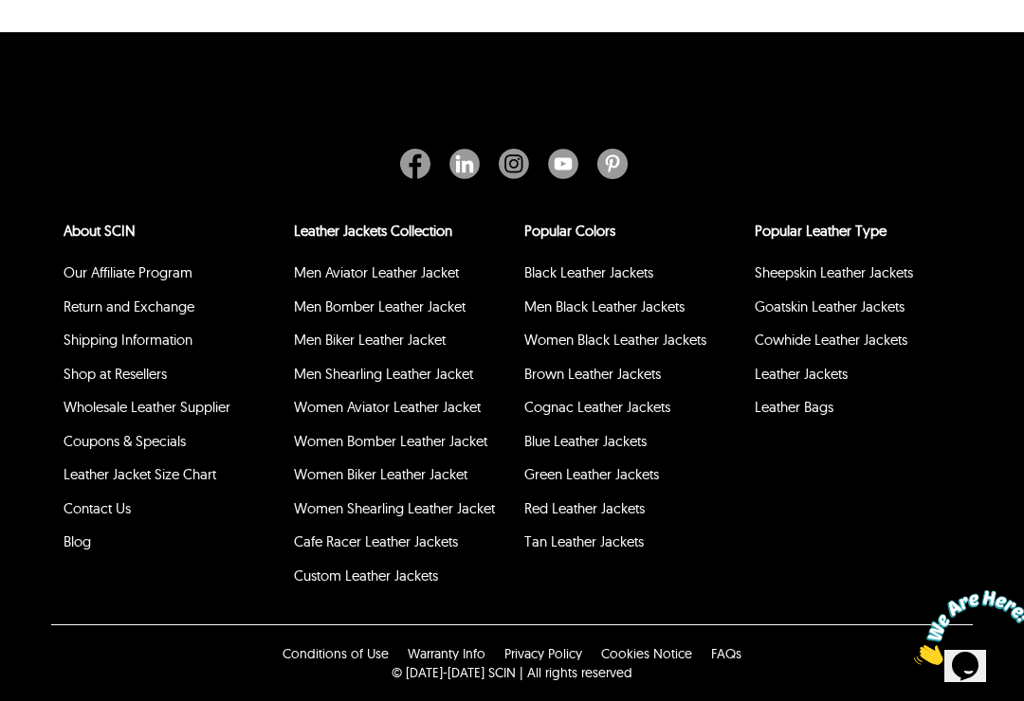
scroll to position [729, 0]
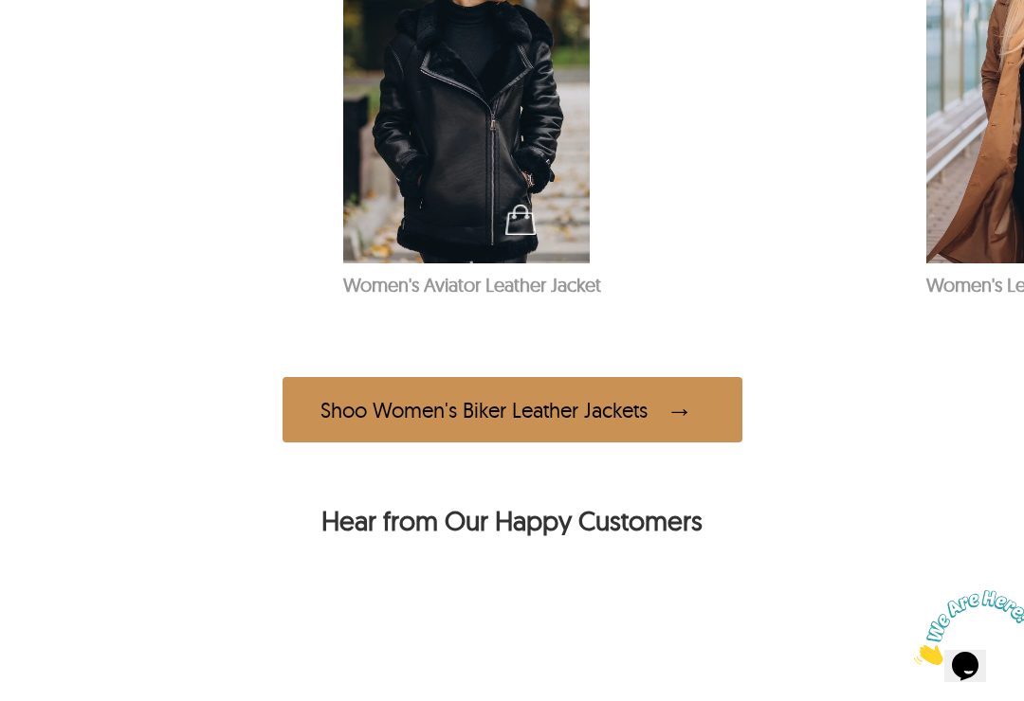
click at [618, 435] on div "Shoo Women's Biker Leather Jackets" at bounding box center [512, 409] width 460 height 65
select select "********"
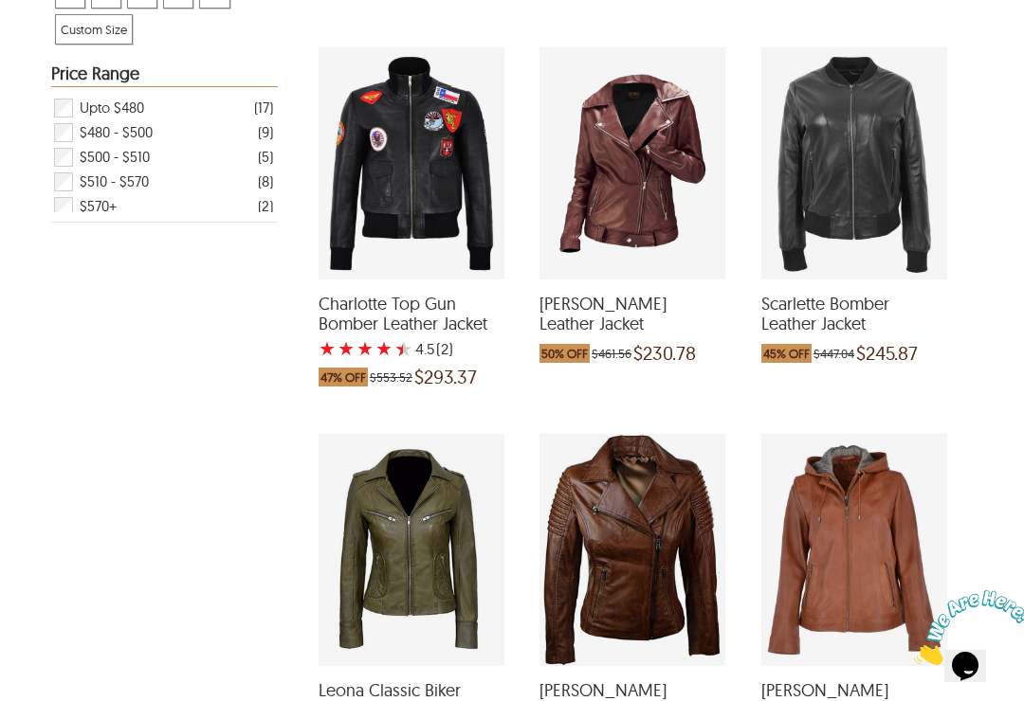
scroll to position [712, 0]
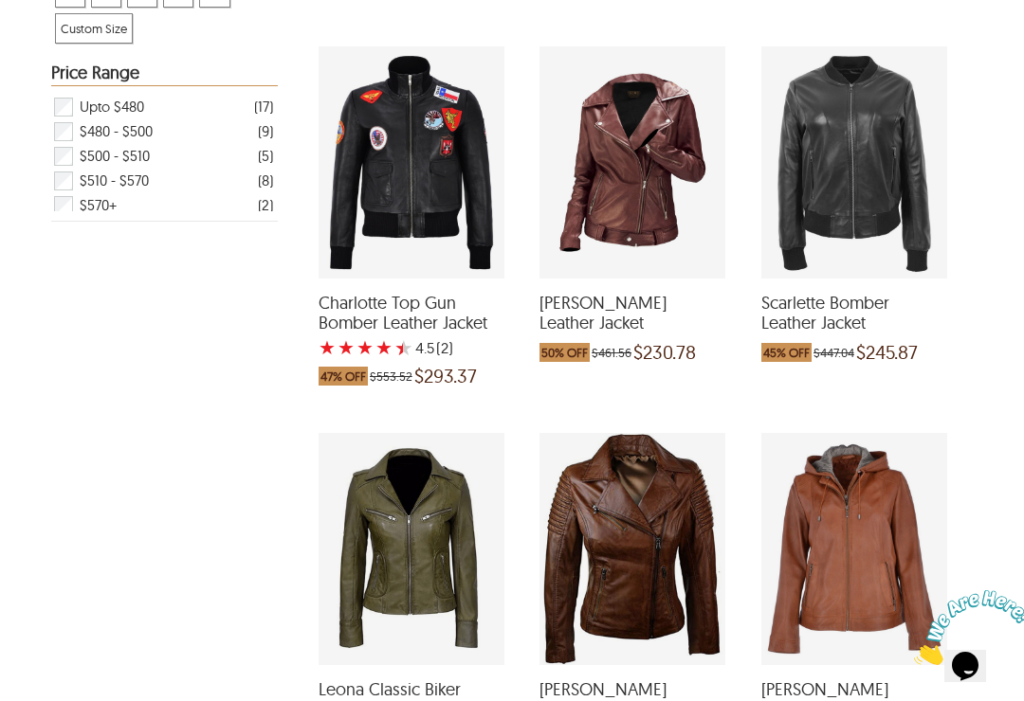
click at [401, 334] on span "Charlotte Top Gun Bomber Leather Jacket" at bounding box center [412, 313] width 186 height 41
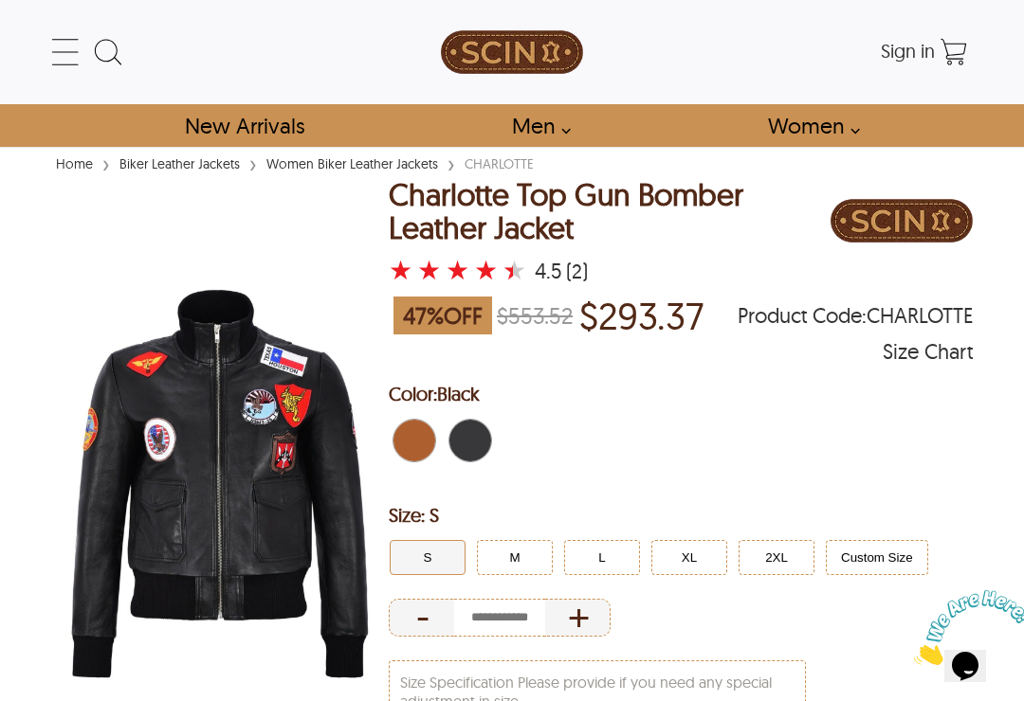
click at [408, 432] on span "Brown" at bounding box center [403, 441] width 21 height 42
click at [424, 455] on span "Brown" at bounding box center [420, 441] width 12 height 42
click at [683, 568] on button "XL" at bounding box center [689, 557] width 76 height 35
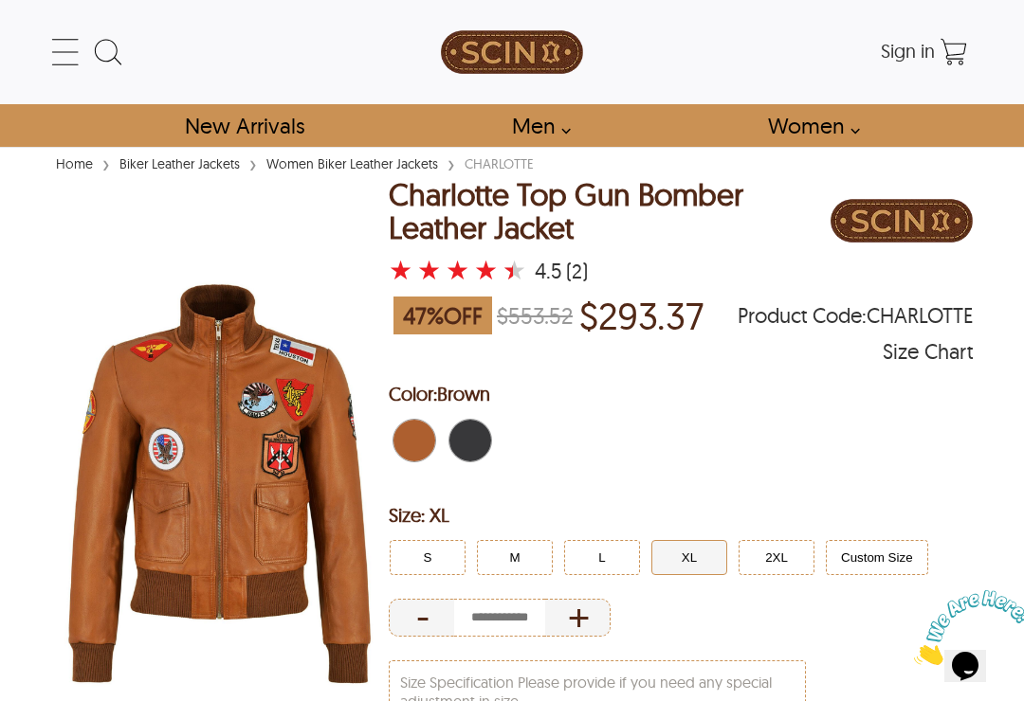
select select "********"
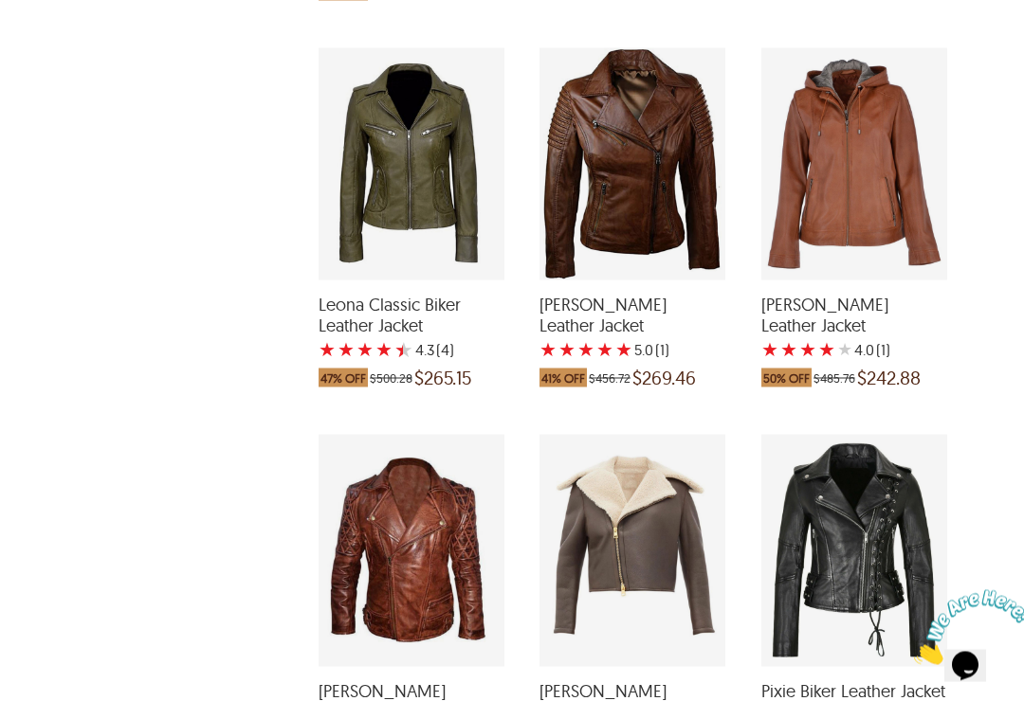
scroll to position [1150, 0]
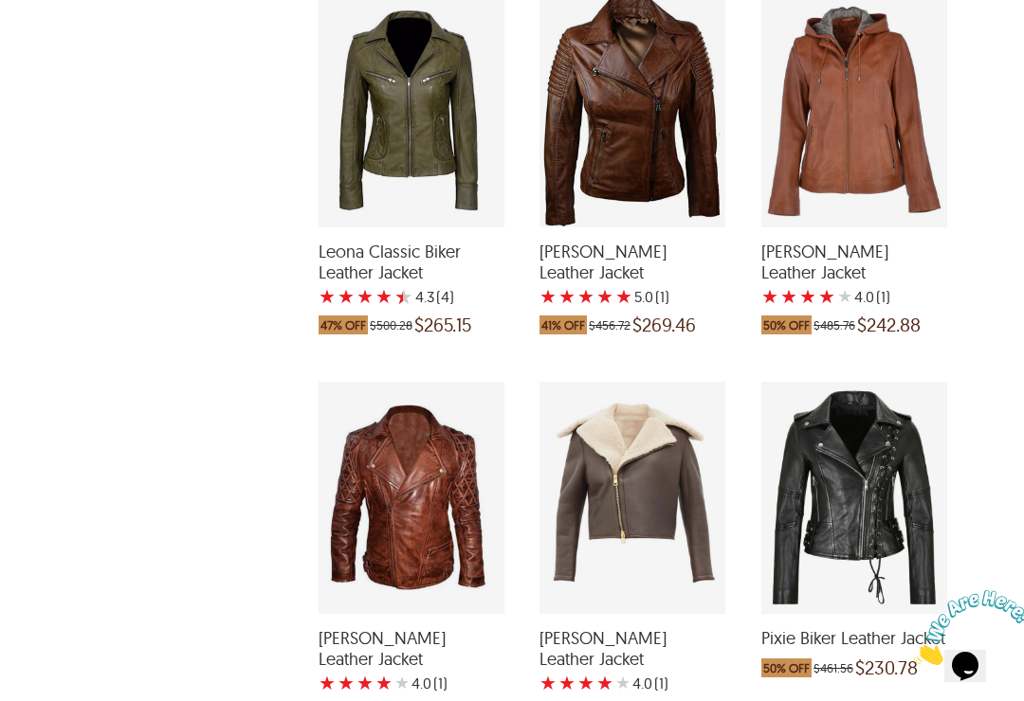
click at [404, 282] on span "Leona Classic Biker Leather Jacket" at bounding box center [412, 262] width 186 height 41
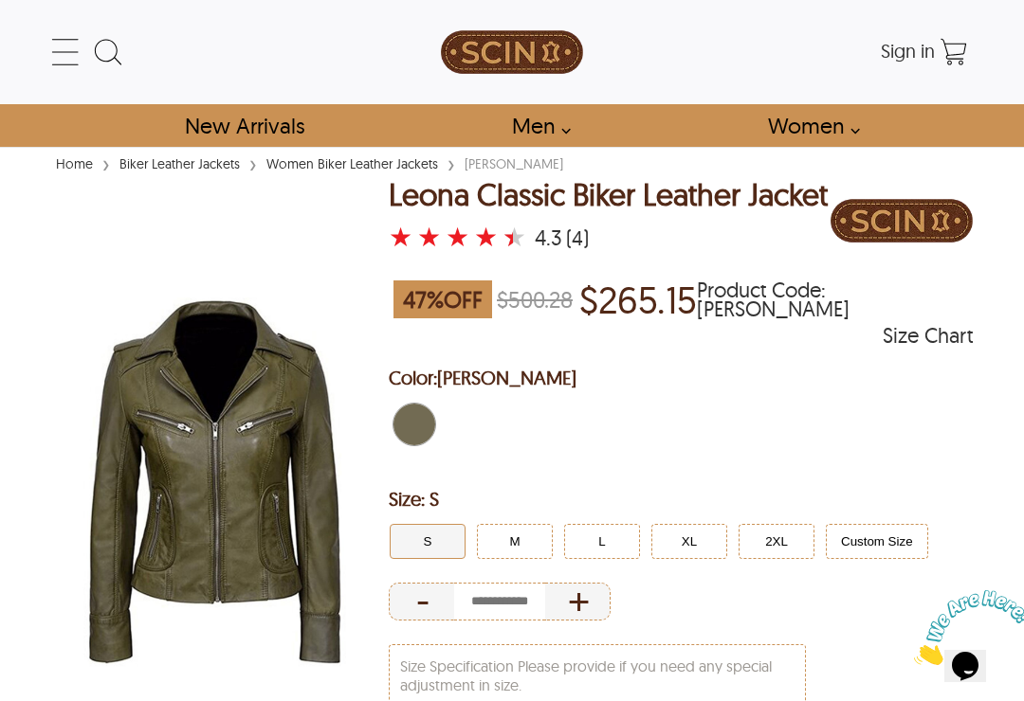
select select "********"
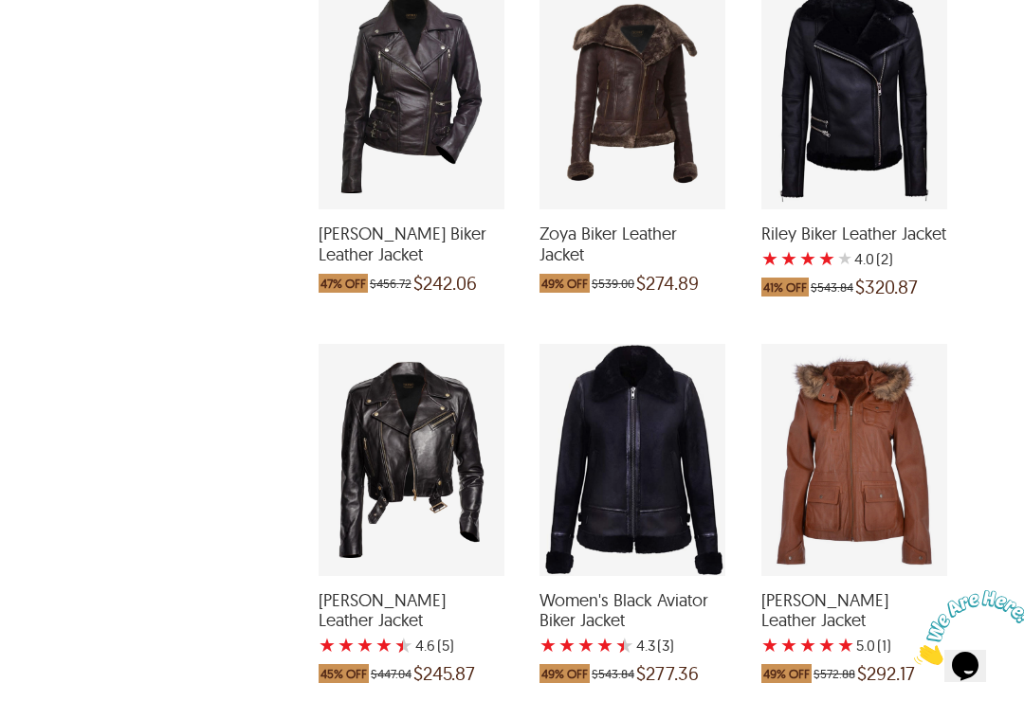
scroll to position [3465, 0]
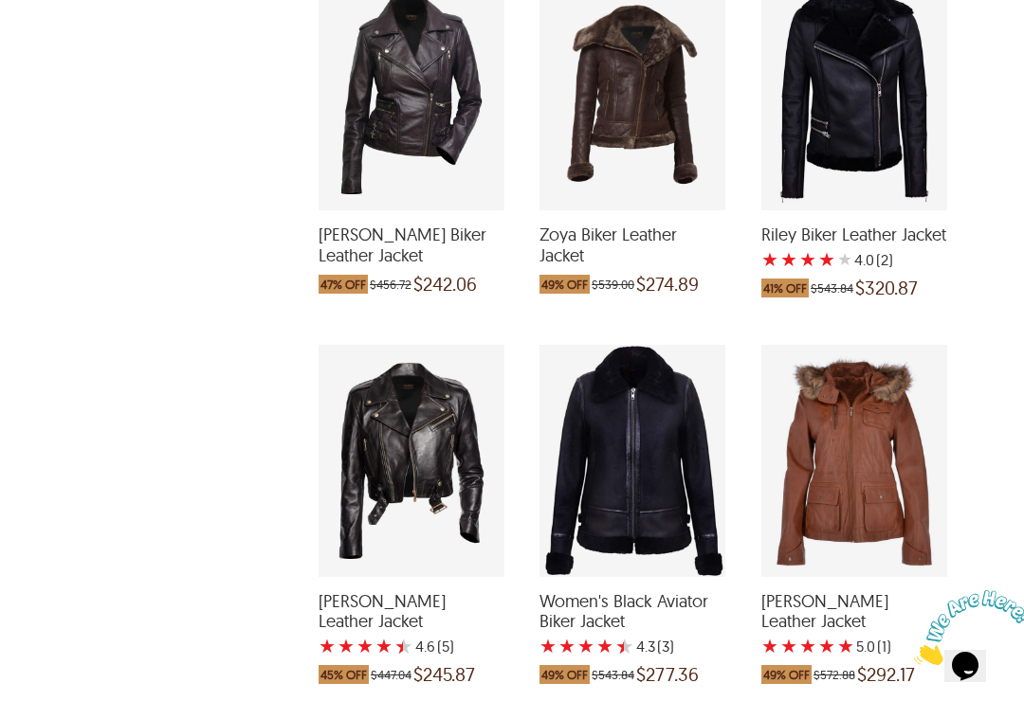
click at [433, 265] on span "[PERSON_NAME] Biker Leather Jacket" at bounding box center [412, 245] width 186 height 41
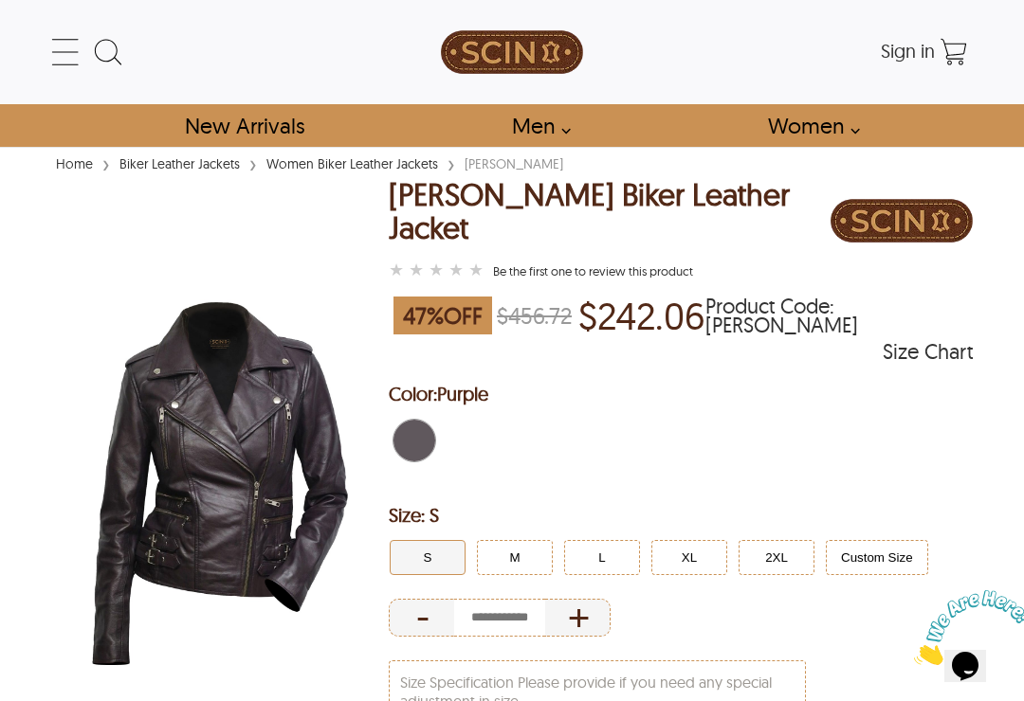
select select "********"
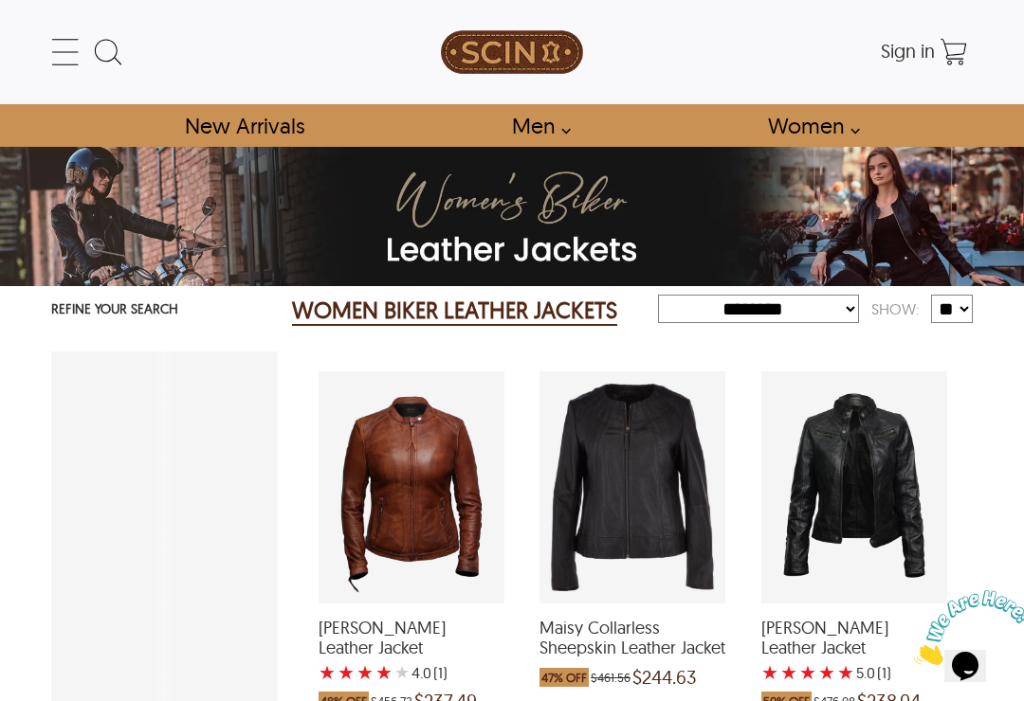
scroll to position [3494, 0]
